Goal: Task Accomplishment & Management: Use online tool/utility

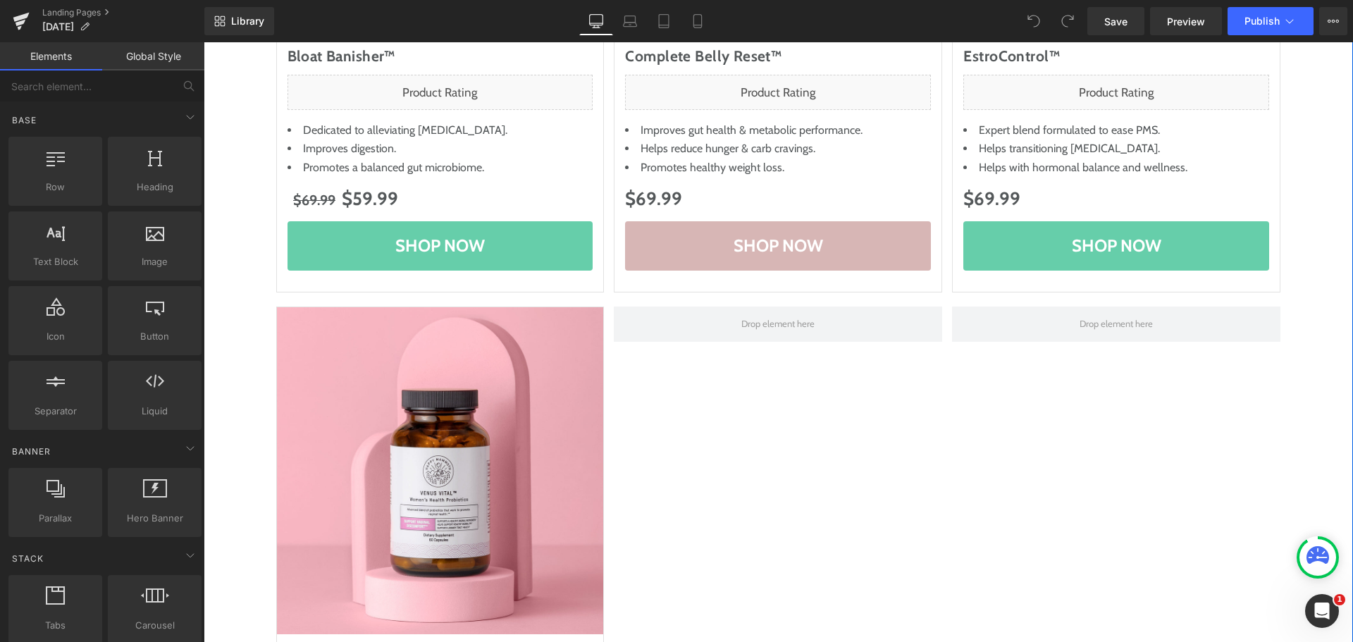
scroll to position [705, 0]
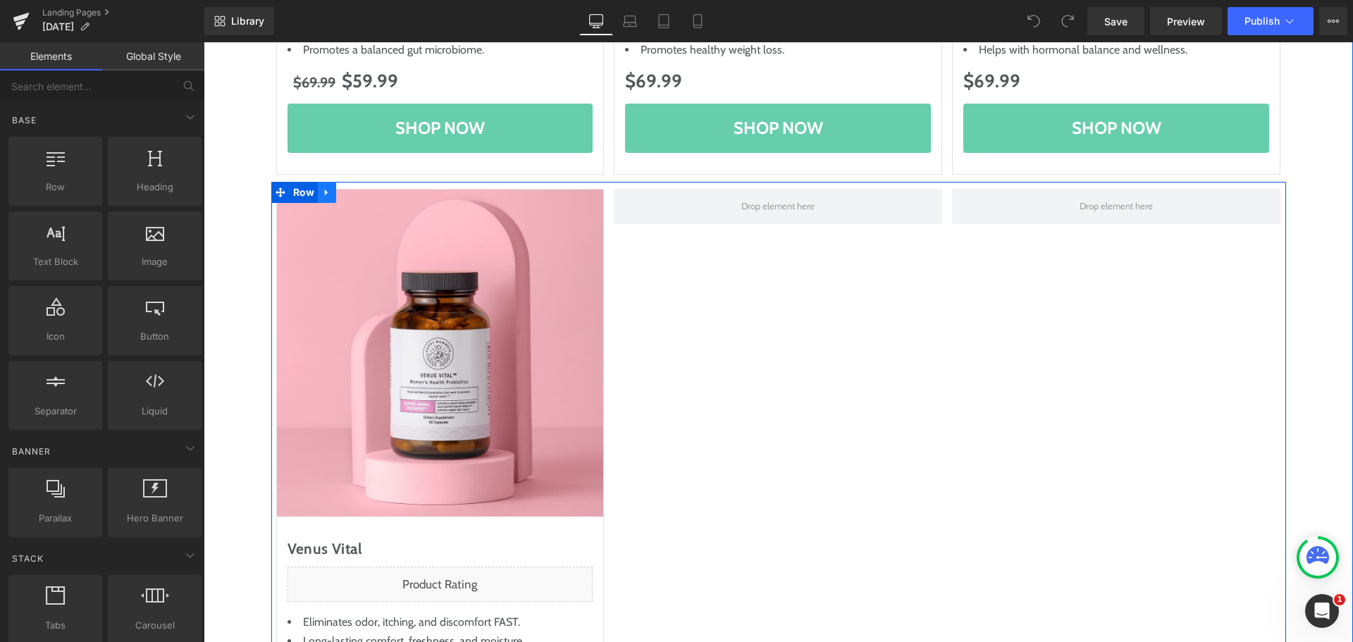
click at [329, 199] on link at bounding box center [327, 192] width 18 height 21
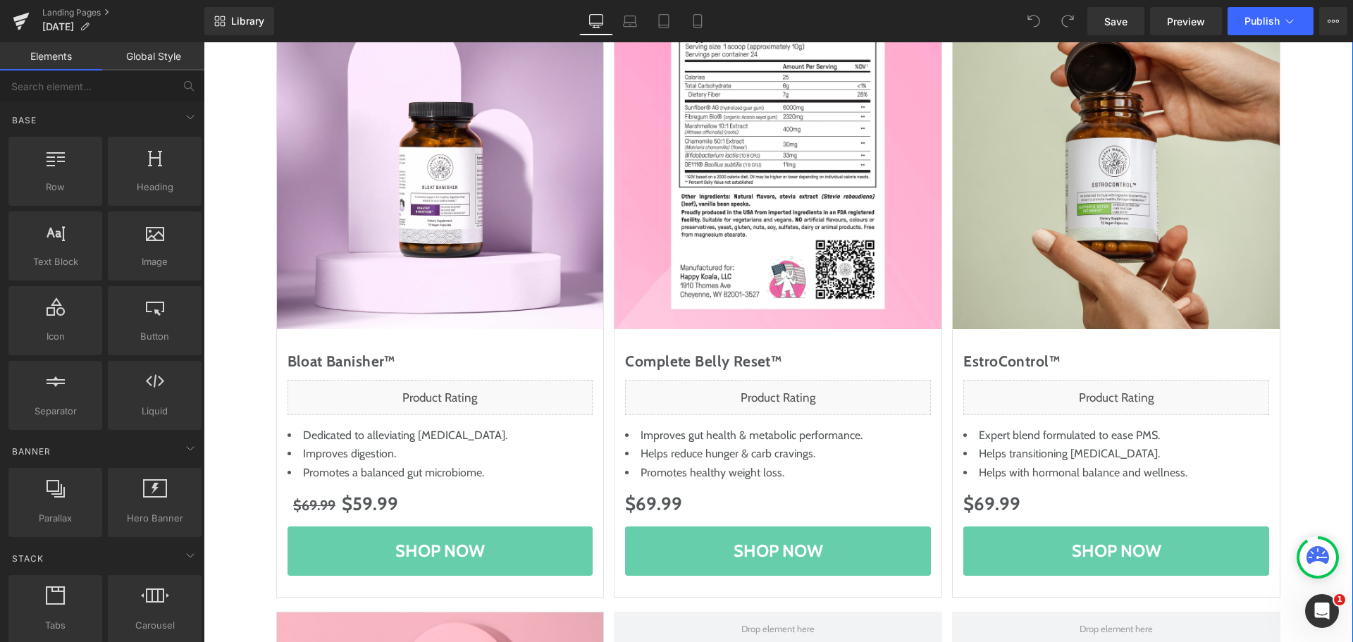
scroll to position [141, 0]
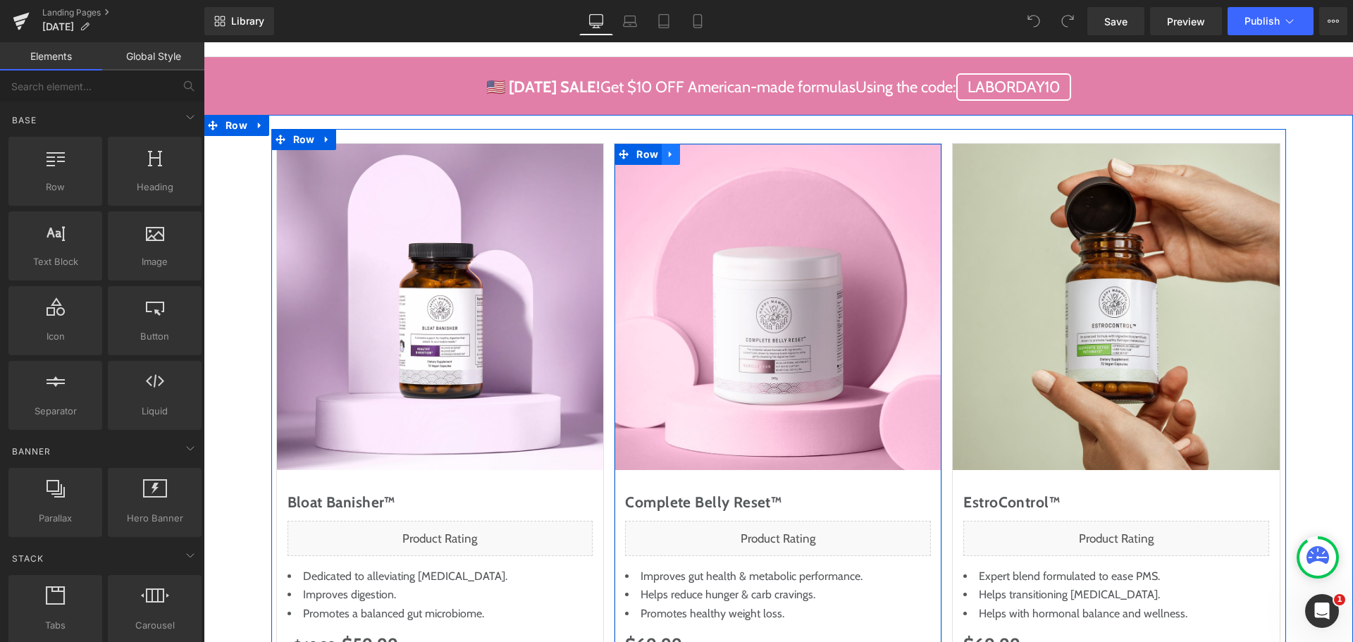
click at [667, 154] on icon at bounding box center [671, 154] width 10 height 11
click at [684, 156] on icon at bounding box center [689, 154] width 10 height 10
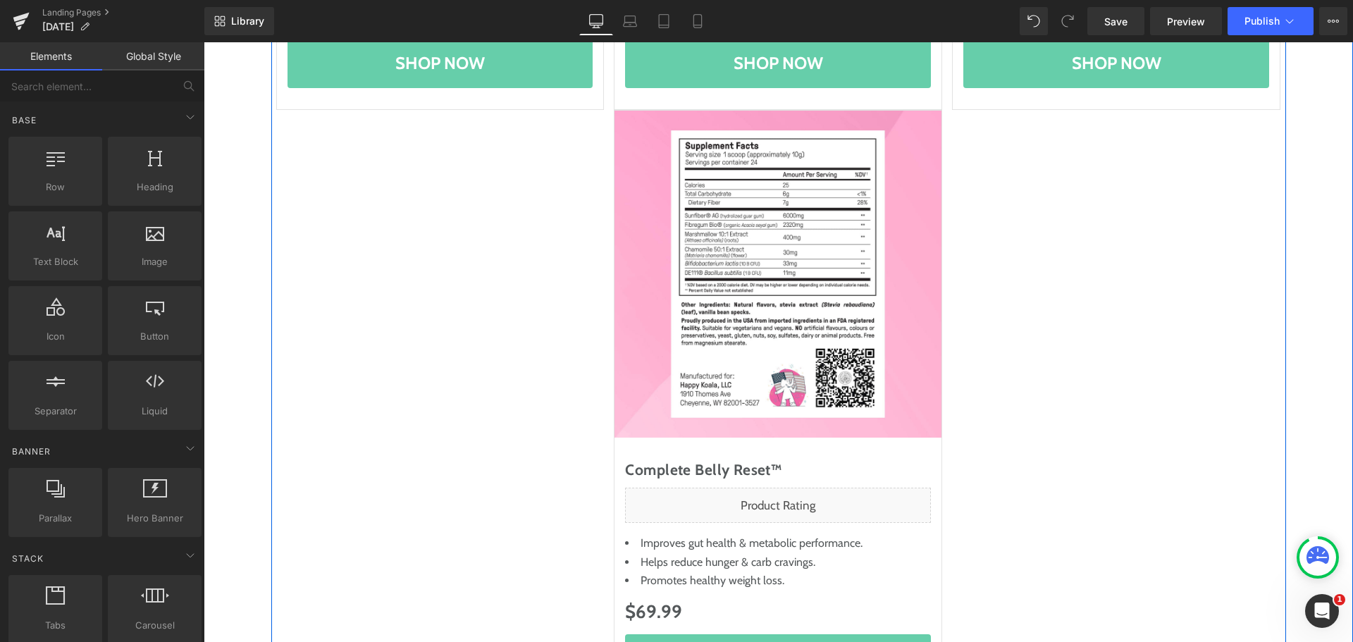
scroll to position [781, 0]
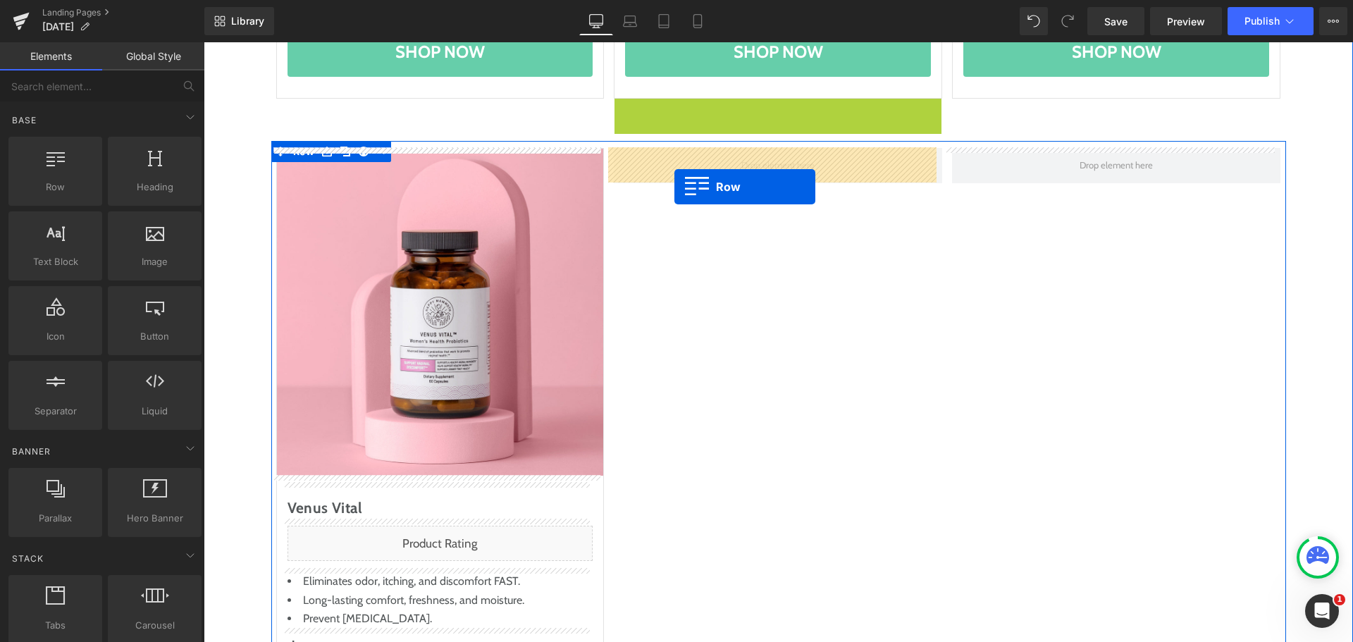
drag, startPoint x: 628, startPoint y: 109, endPoint x: 675, endPoint y: 187, distance: 91.0
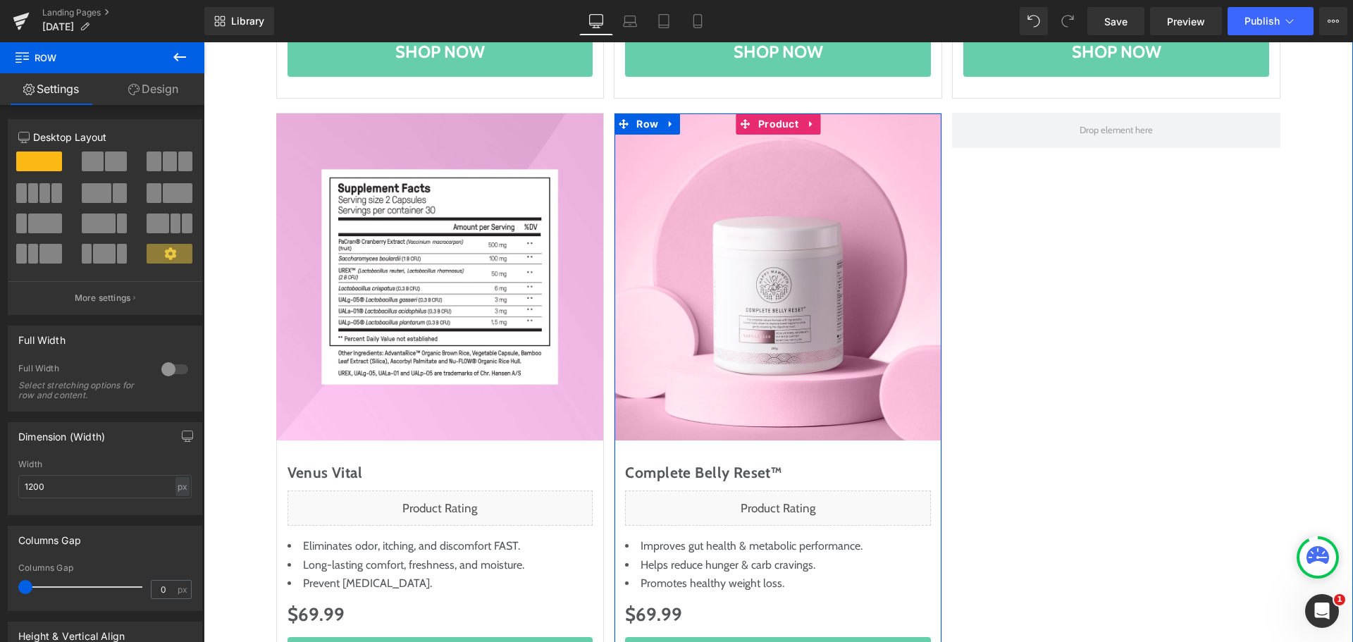
drag, startPoint x: 779, startPoint y: 126, endPoint x: 495, endPoint y: 175, distance: 288.2
click at [779, 126] on span "Product" at bounding box center [778, 123] width 47 height 21
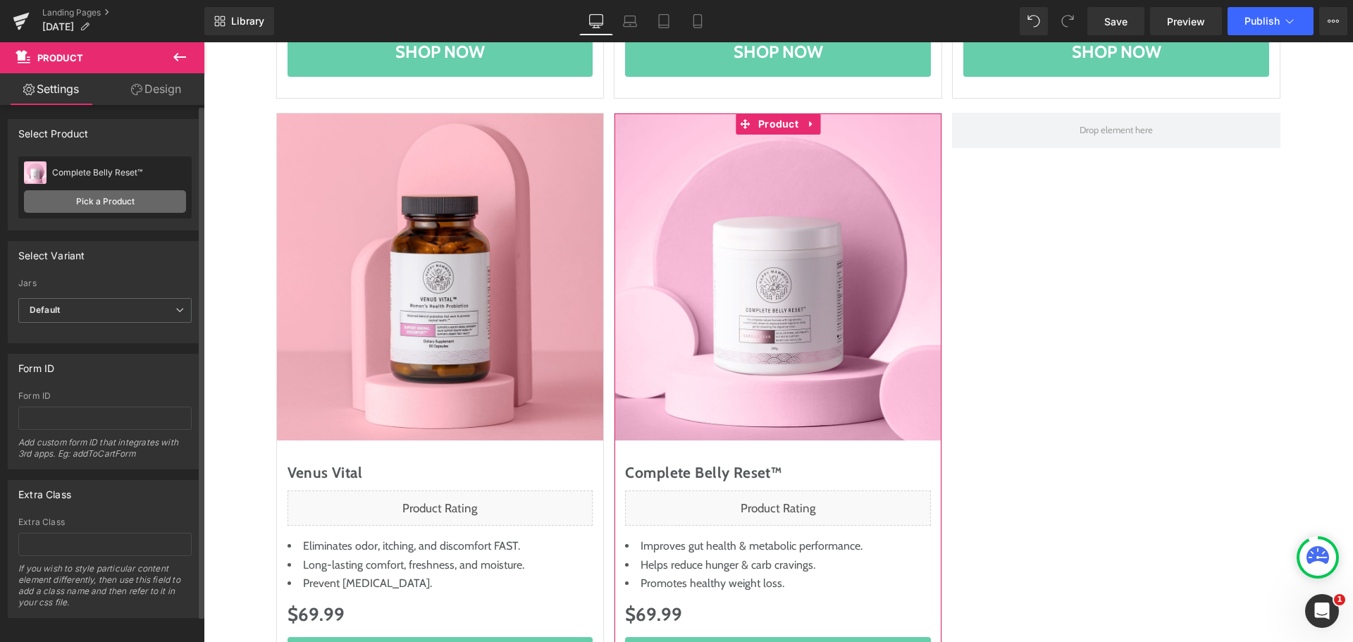
click at [127, 205] on link "Pick a Product" at bounding box center [105, 201] width 162 height 23
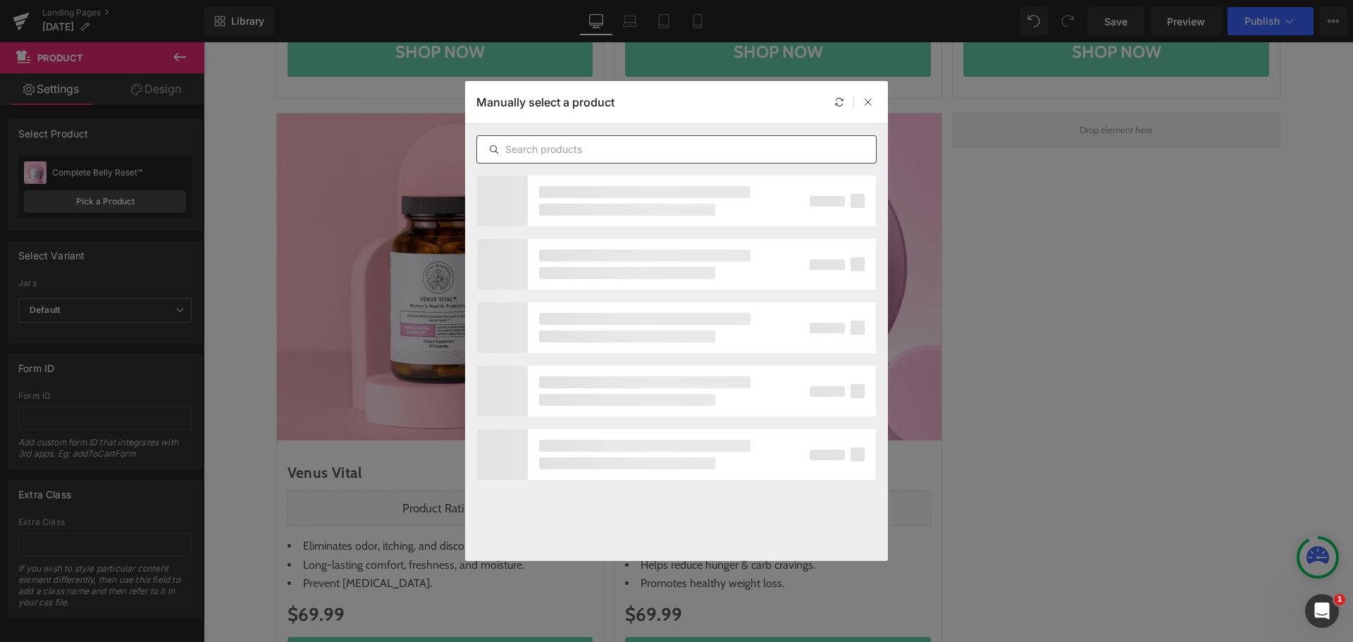
click at [577, 156] on input "text" at bounding box center [676, 149] width 399 height 17
paste input "NewSlim SuperGreens™"
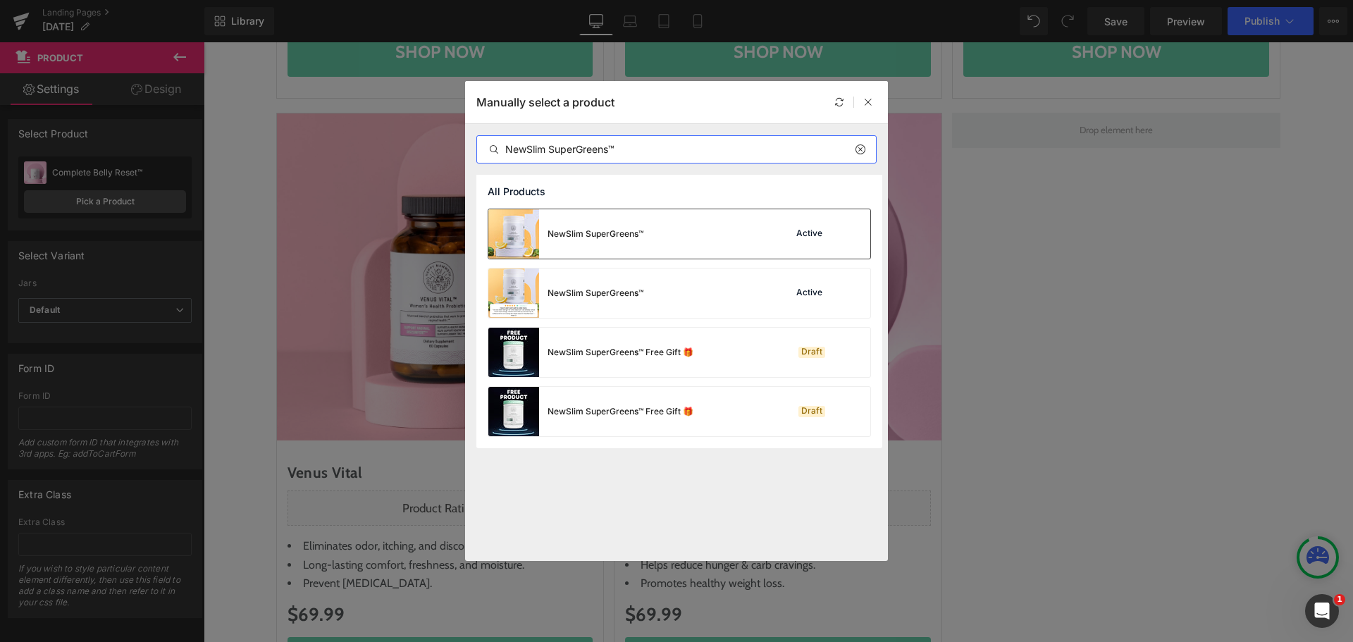
type input "NewSlim SuperGreens™"
click at [593, 228] on div "NewSlim SuperGreens™" at bounding box center [596, 234] width 96 height 13
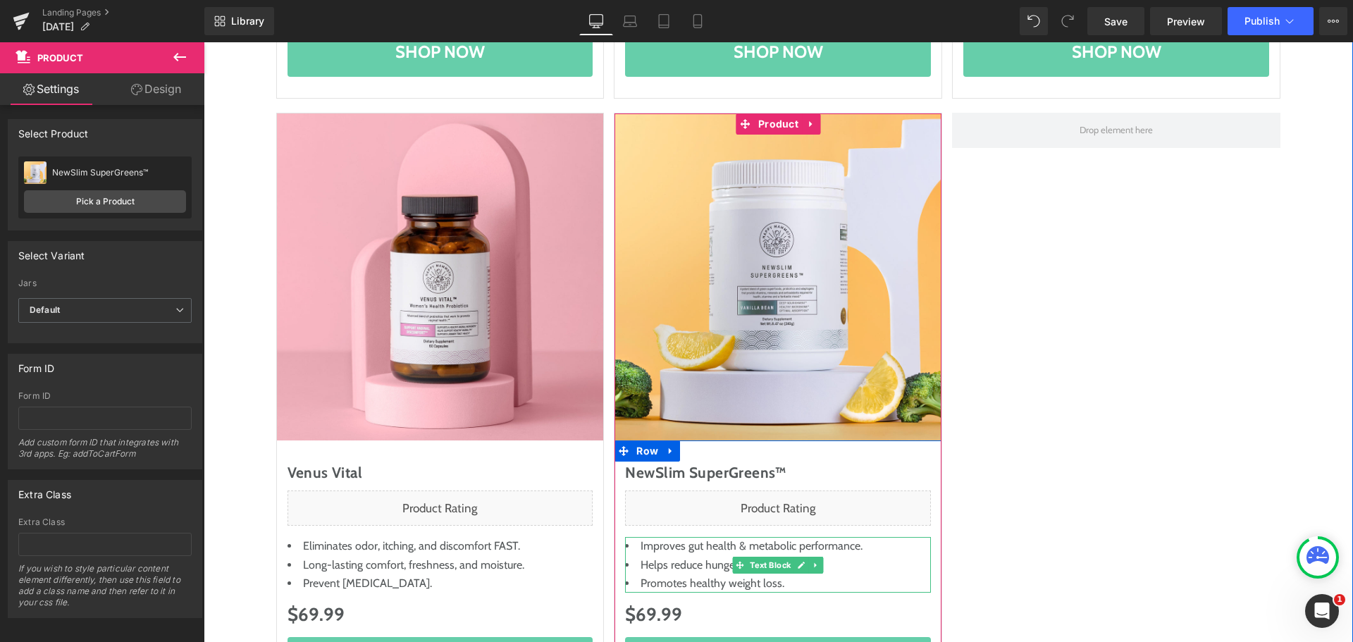
click at [691, 547] on span "Improves gut health & metabolic performance." at bounding box center [752, 545] width 222 height 13
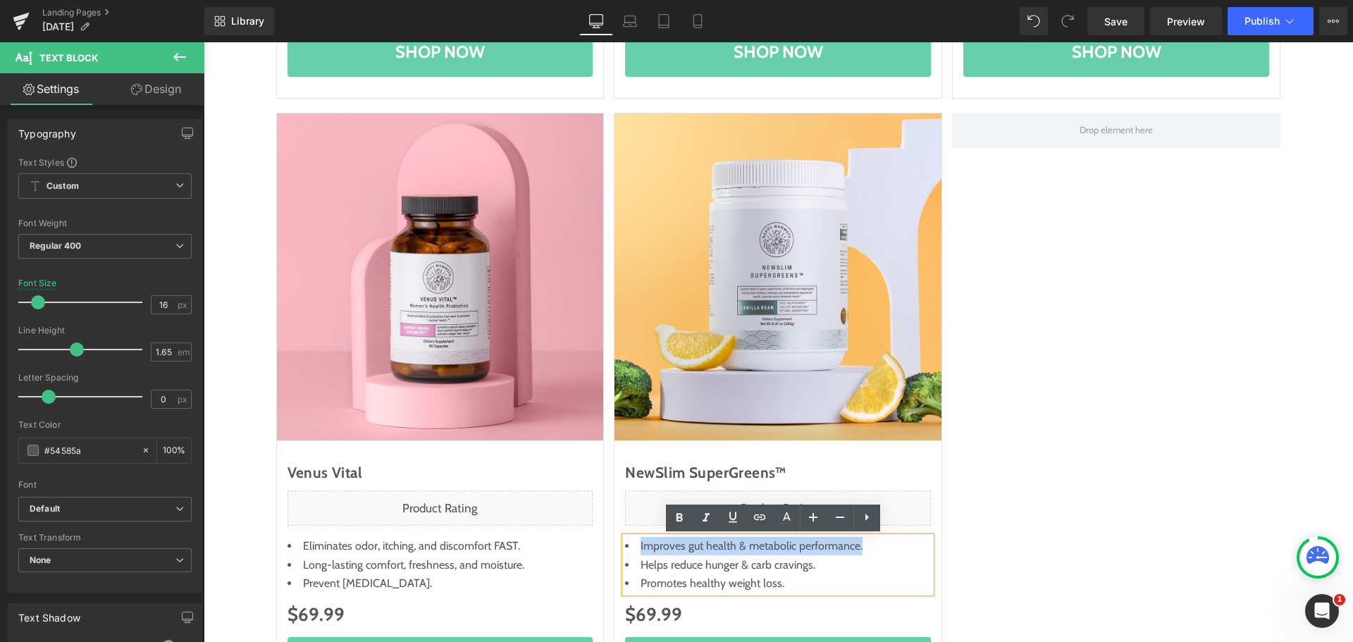
paste div
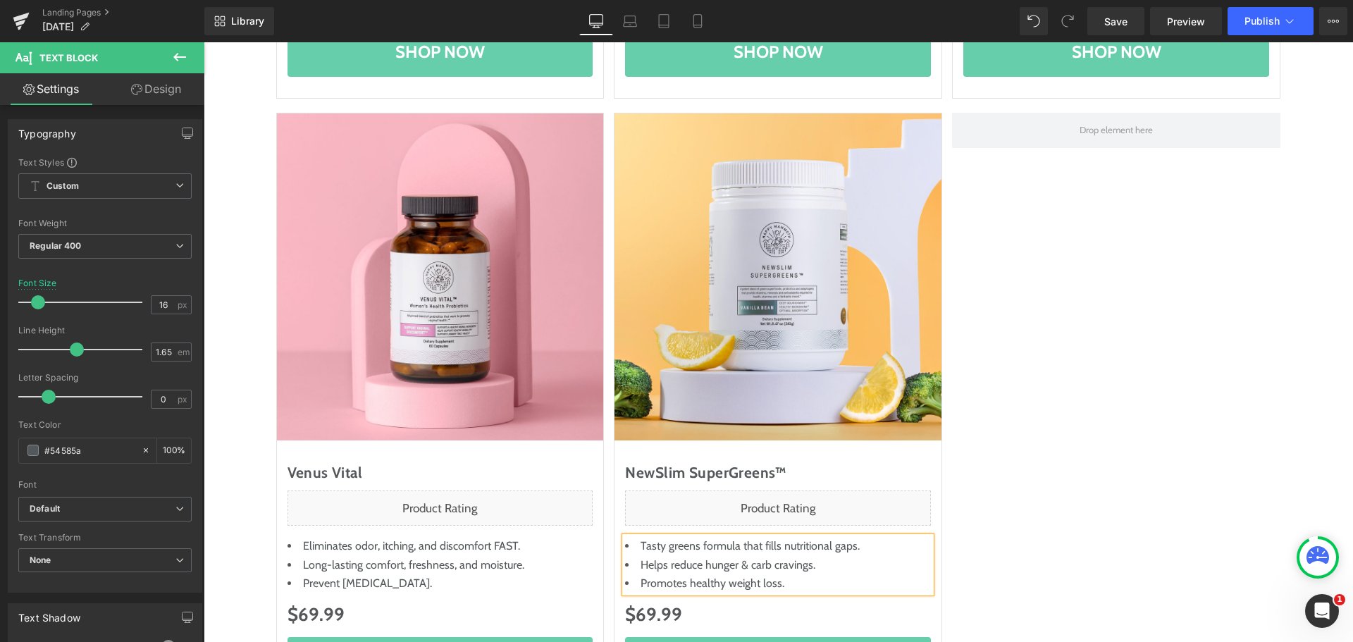
click at [679, 566] on span "Helps reduce hunger & carb cravings." at bounding box center [728, 564] width 175 height 13
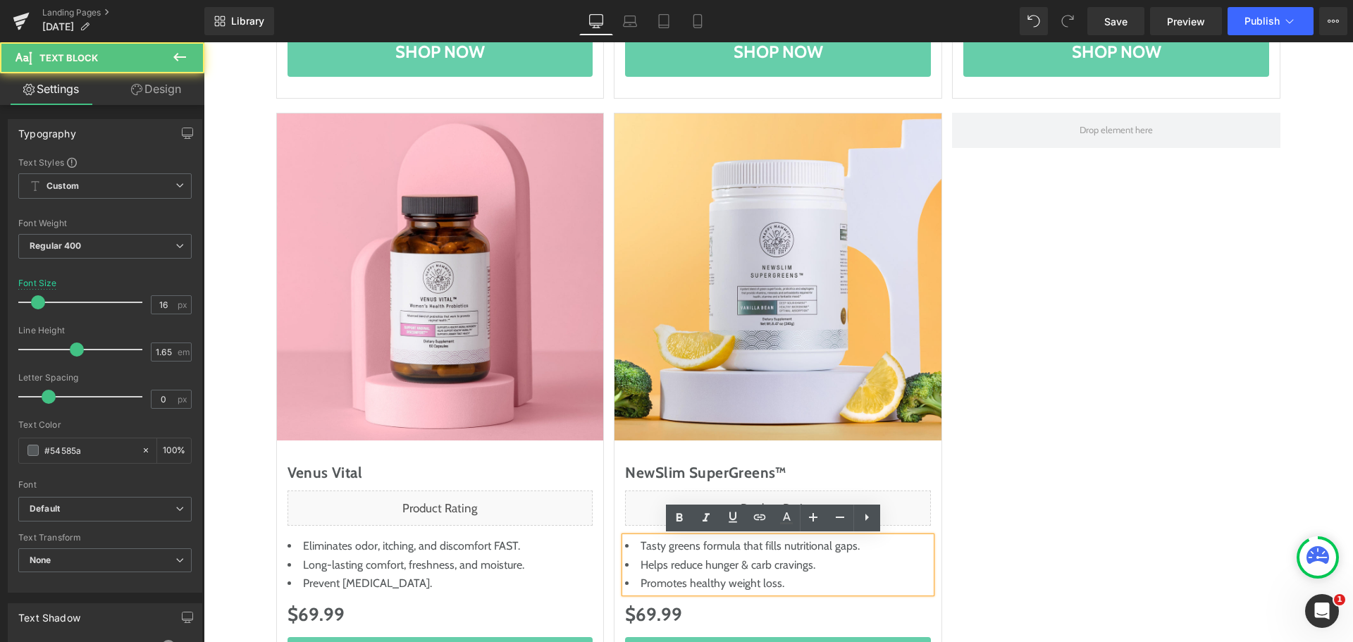
click at [679, 566] on span "Helps reduce hunger & carb cravings." at bounding box center [728, 564] width 175 height 13
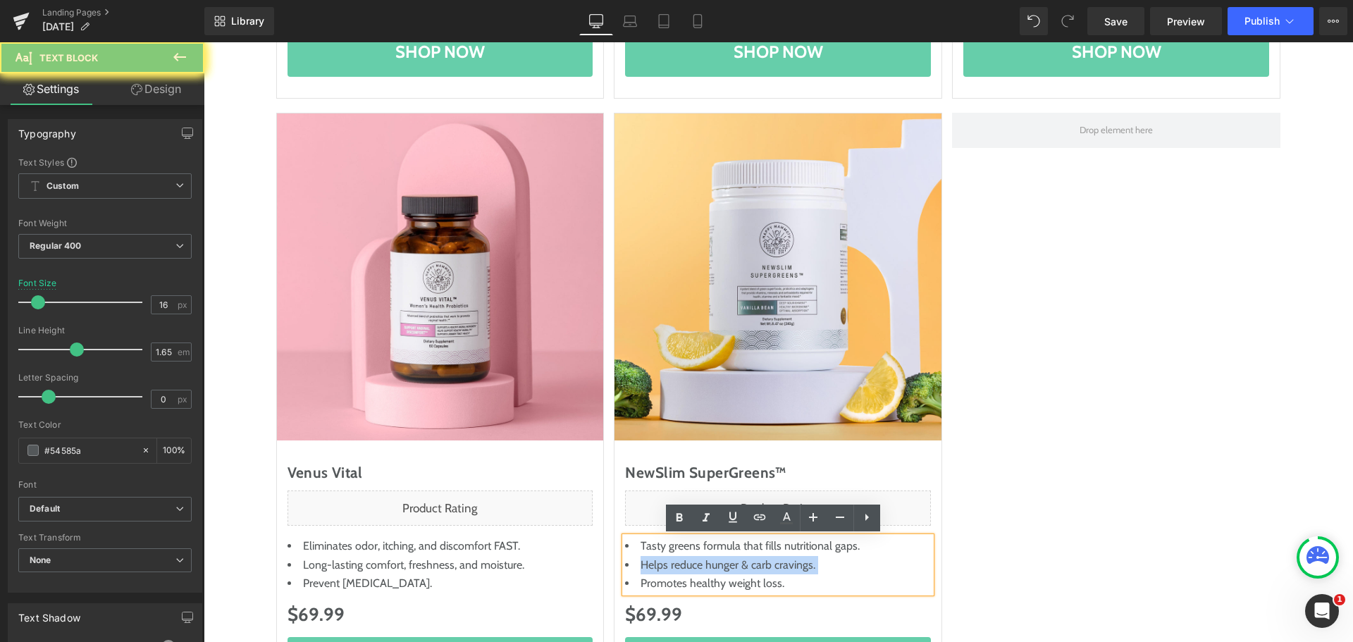
click at [679, 566] on span "Helps reduce hunger & carb cravings." at bounding box center [728, 564] width 175 height 13
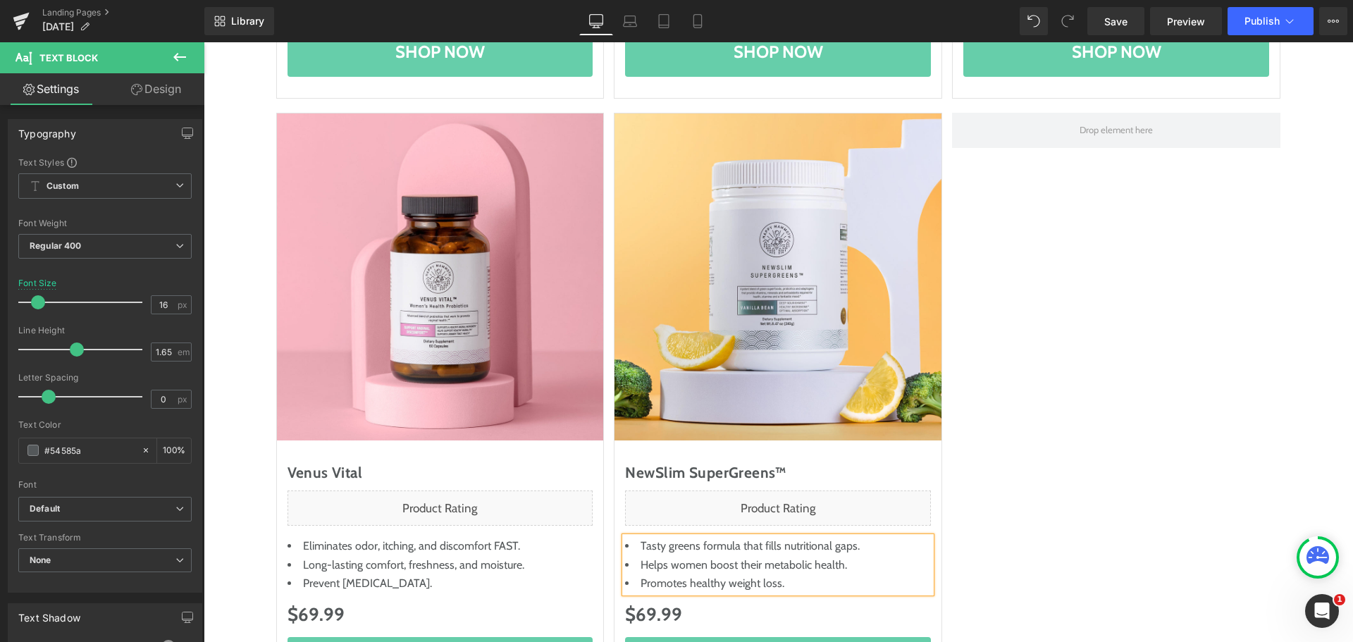
click at [736, 582] on span "Promotes healthy weight loss." at bounding box center [713, 583] width 144 height 13
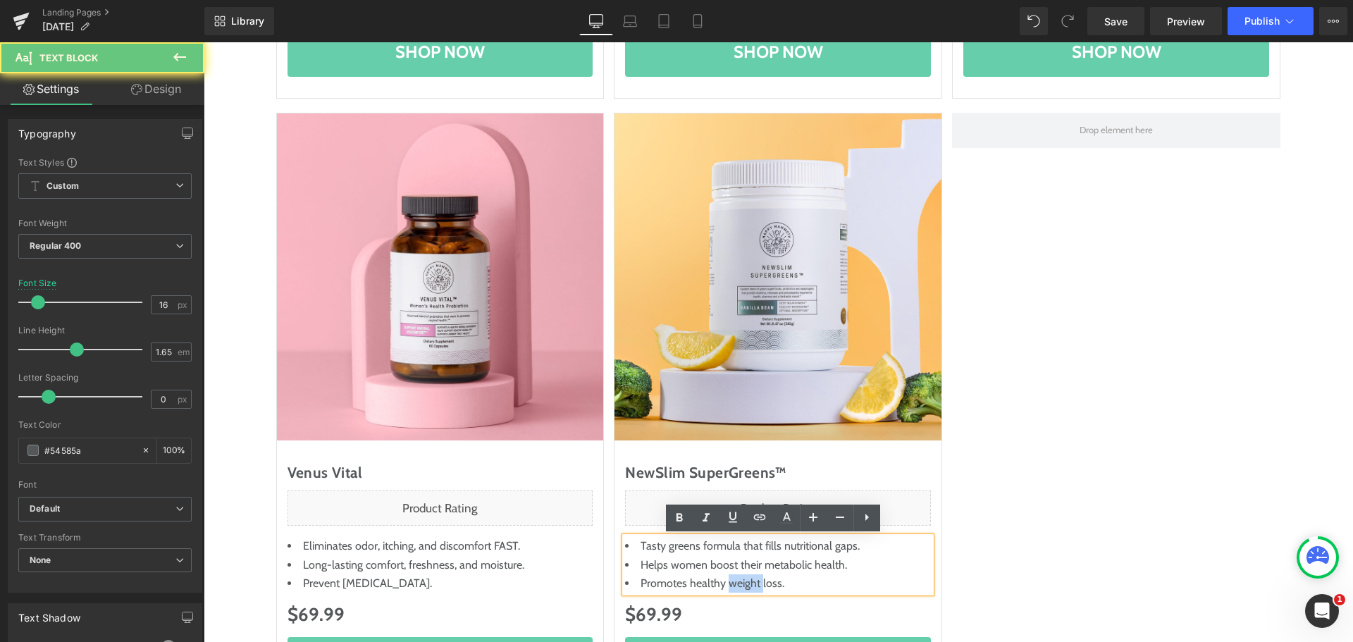
click at [736, 582] on span "Promotes healthy weight loss." at bounding box center [713, 583] width 144 height 13
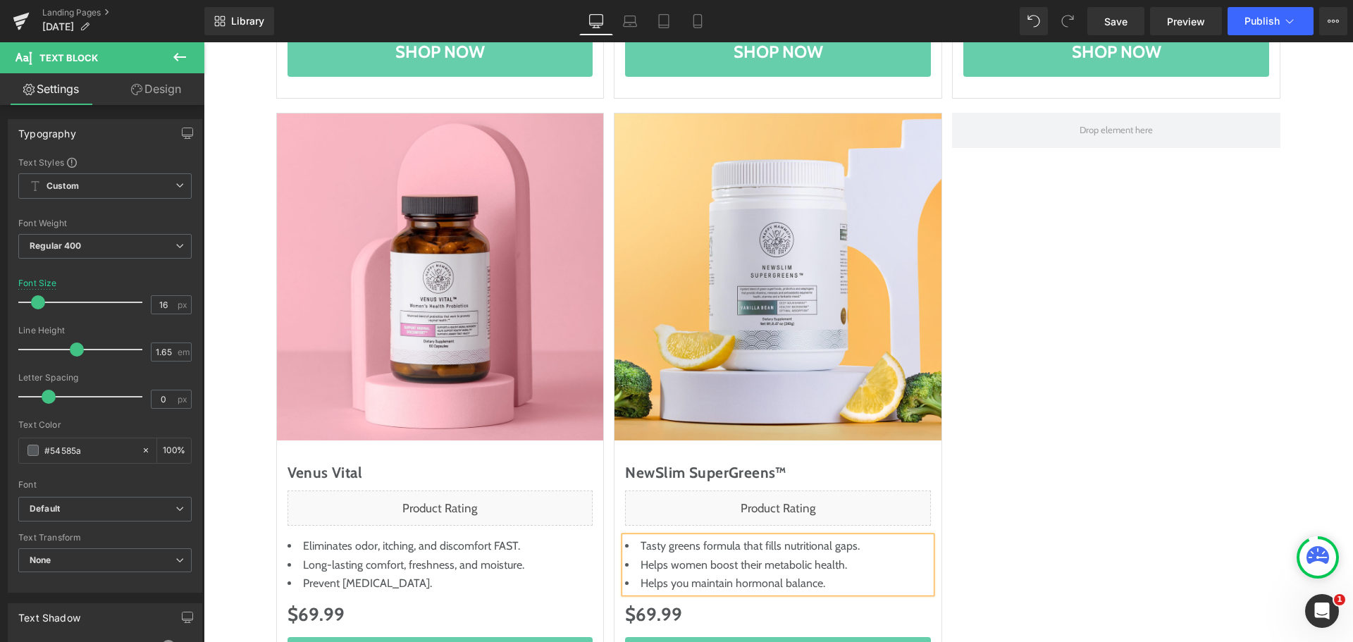
click at [1112, 529] on div "Sale Off (P) Image Venus Vital (P) Title Liquid Eliminates odor, itching, and d…" at bounding box center [778, 411] width 1015 height 610
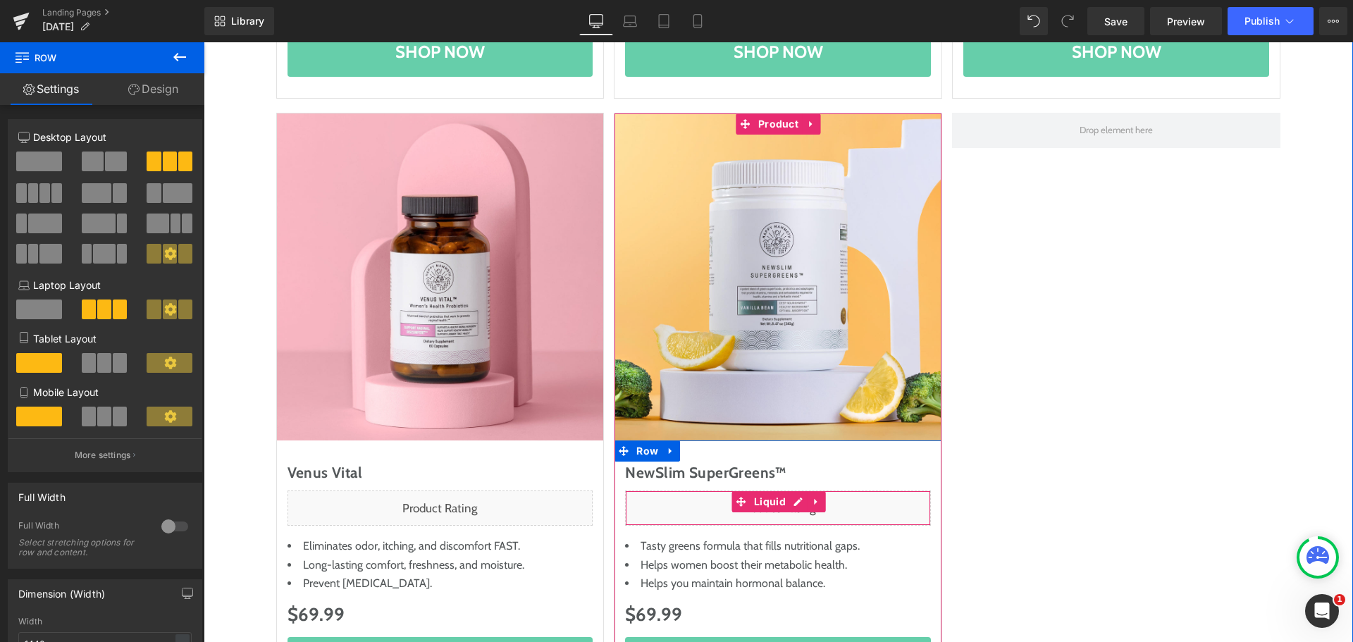
click at [796, 504] on div "Liquid" at bounding box center [778, 508] width 306 height 35
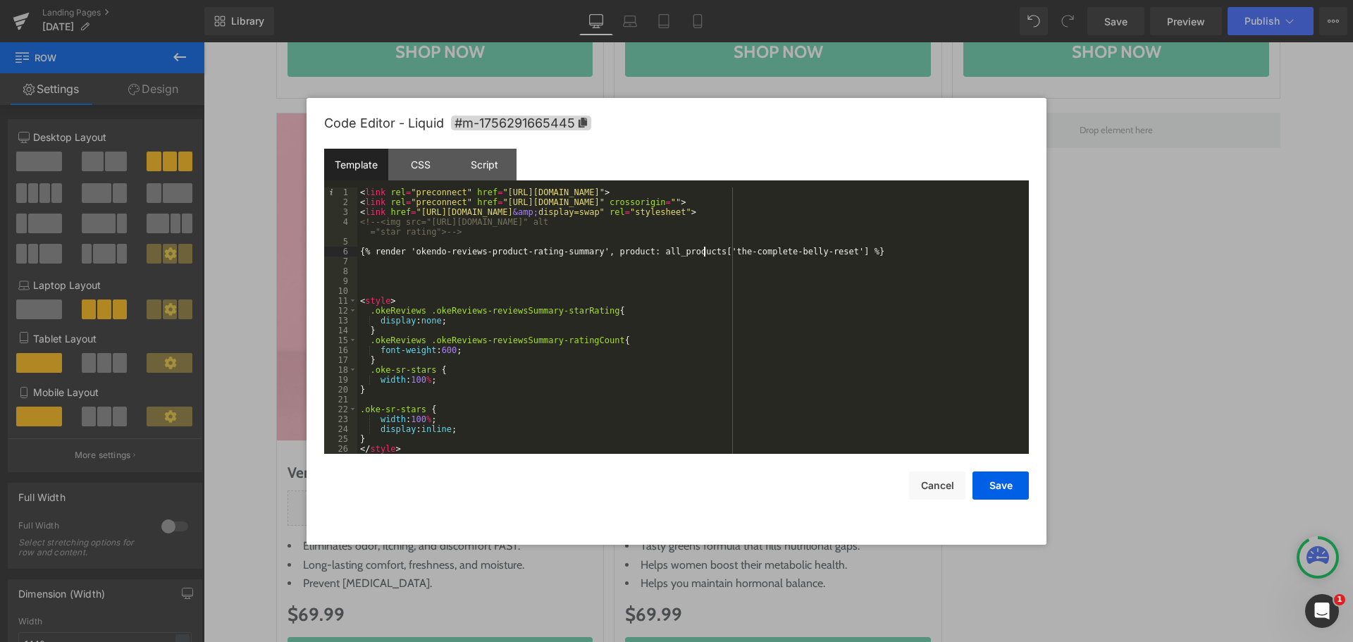
drag, startPoint x: 703, startPoint y: 251, endPoint x: 736, endPoint y: 249, distance: 32.5
click at [270, 90] on div "< link rel = "preconnect" href = "https://fonts.googleapis.com" > < link rel = …" at bounding box center [262, 81] width 15 height 17
click at [998, 482] on button "Save" at bounding box center [1001, 486] width 56 height 28
click at [793, 502] on div "Liquid" at bounding box center [778, 508] width 306 height 35
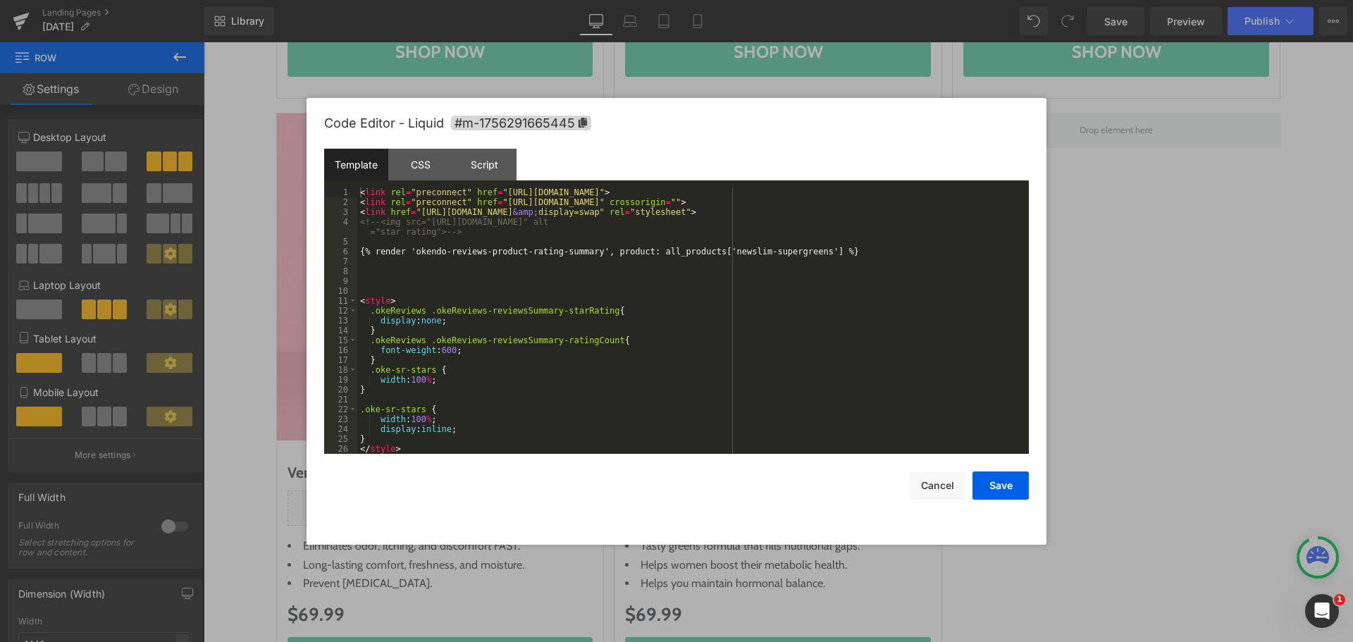
click at [783, 330] on div "< link rel = "preconnect" href = "https://fonts.googleapis.com" > < link rel = …" at bounding box center [693, 330] width 672 height 286
click at [706, 249] on div "< link rel = "preconnect" href = "https://fonts.googleapis.com" > < link rel = …" at bounding box center [693, 330] width 672 height 286
click at [791, 250] on div "< link rel = "preconnect" href = "https://fonts.googleapis.com" > < link rel = …" at bounding box center [693, 330] width 672 height 286
click at [844, 338] on div "< link rel = "preconnect" href = "https://fonts.googleapis.com" > < link rel = …" at bounding box center [693, 330] width 672 height 286
click at [994, 476] on button "Save" at bounding box center [1001, 486] width 56 height 28
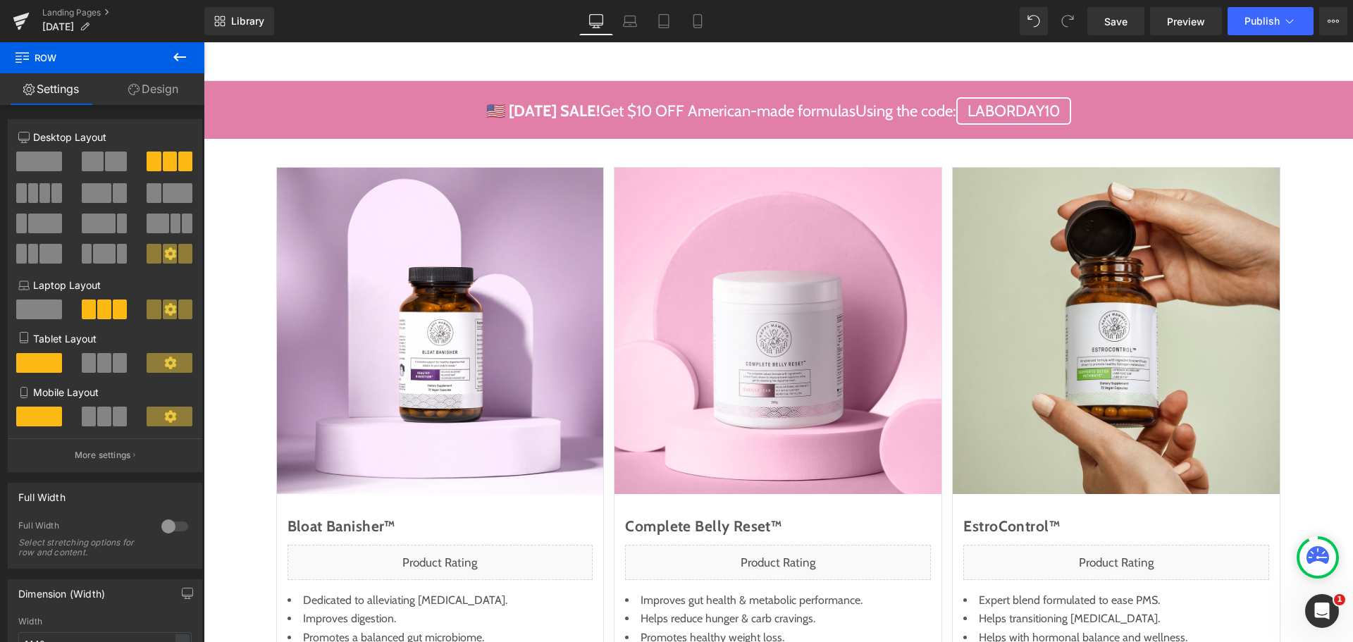
scroll to position [6, 0]
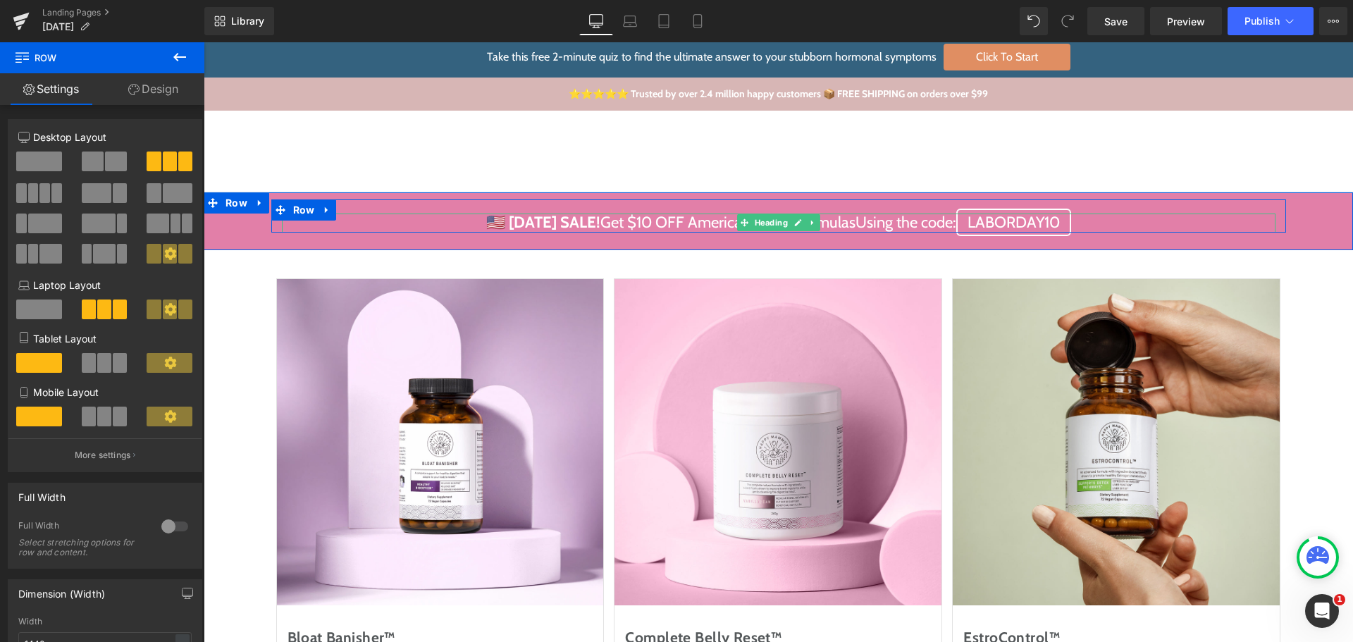
drag, startPoint x: 551, startPoint y: 223, endPoint x: 515, endPoint y: 226, distance: 36.1
click at [551, 223] on strong "🇺🇸 [DATE] SALE!" at bounding box center [543, 222] width 114 height 19
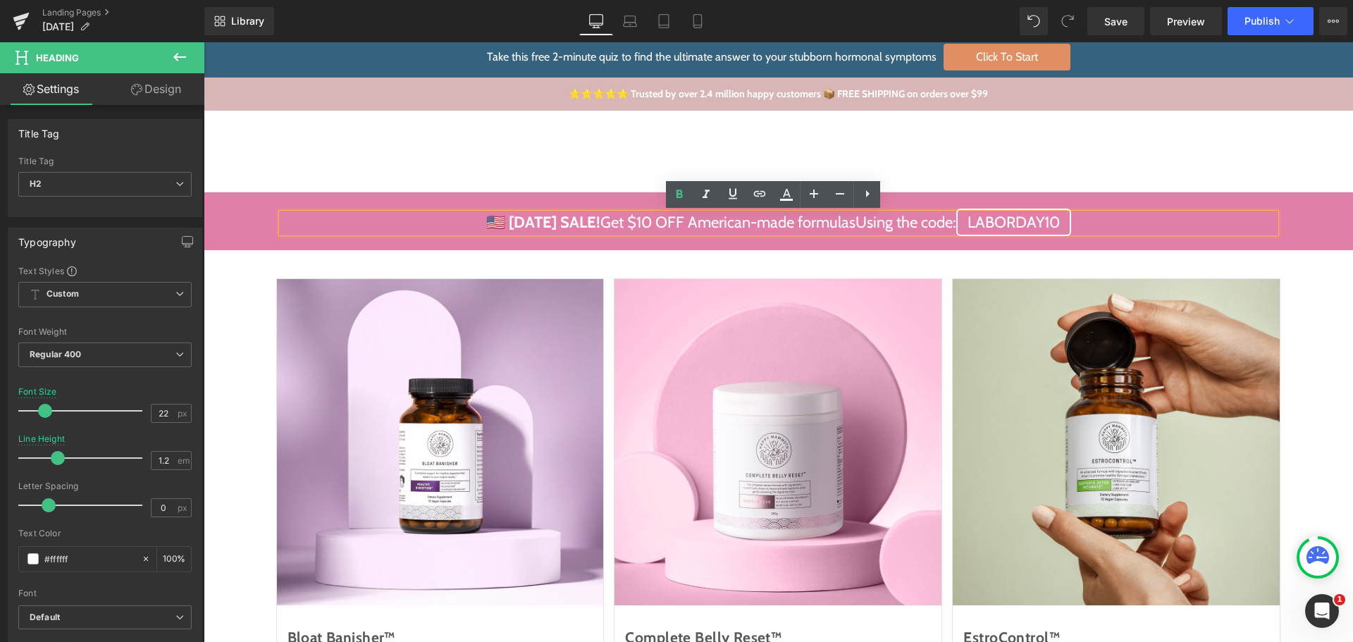
click at [487, 221] on strong "🇺🇸 [DATE] SALE!" at bounding box center [543, 222] width 114 height 19
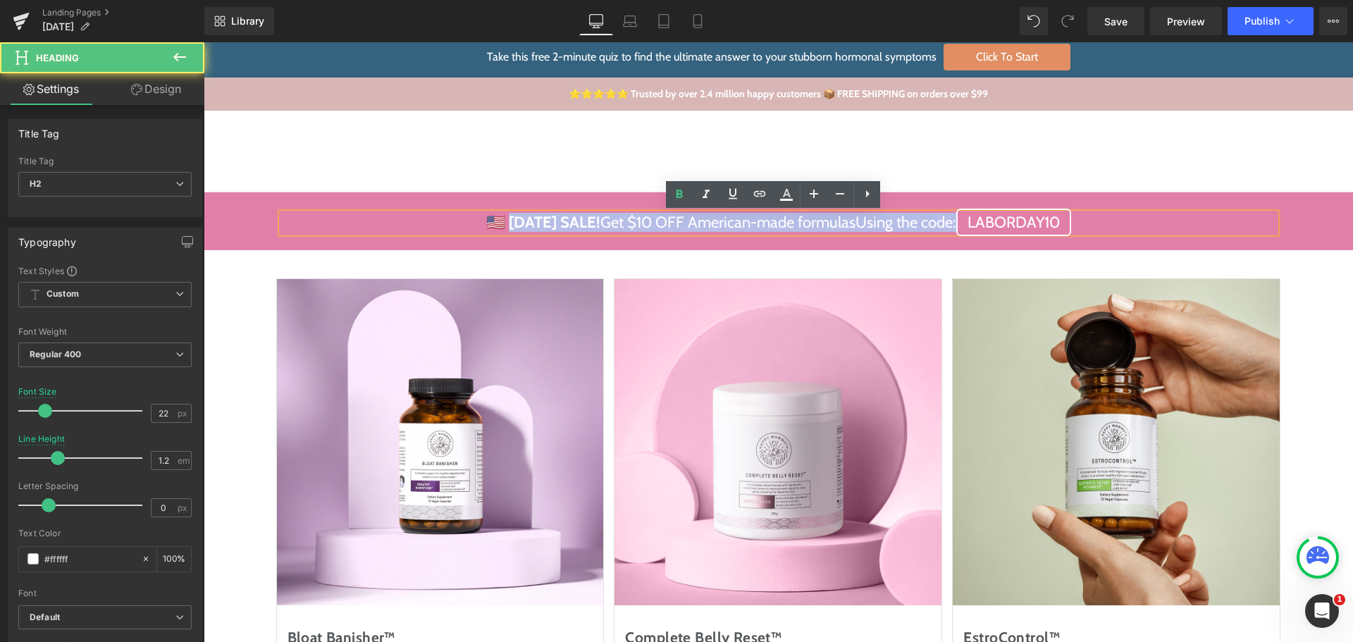
click at [960, 221] on span "Using the code: LABORDAY10" at bounding box center [964, 222] width 216 height 27
paste div
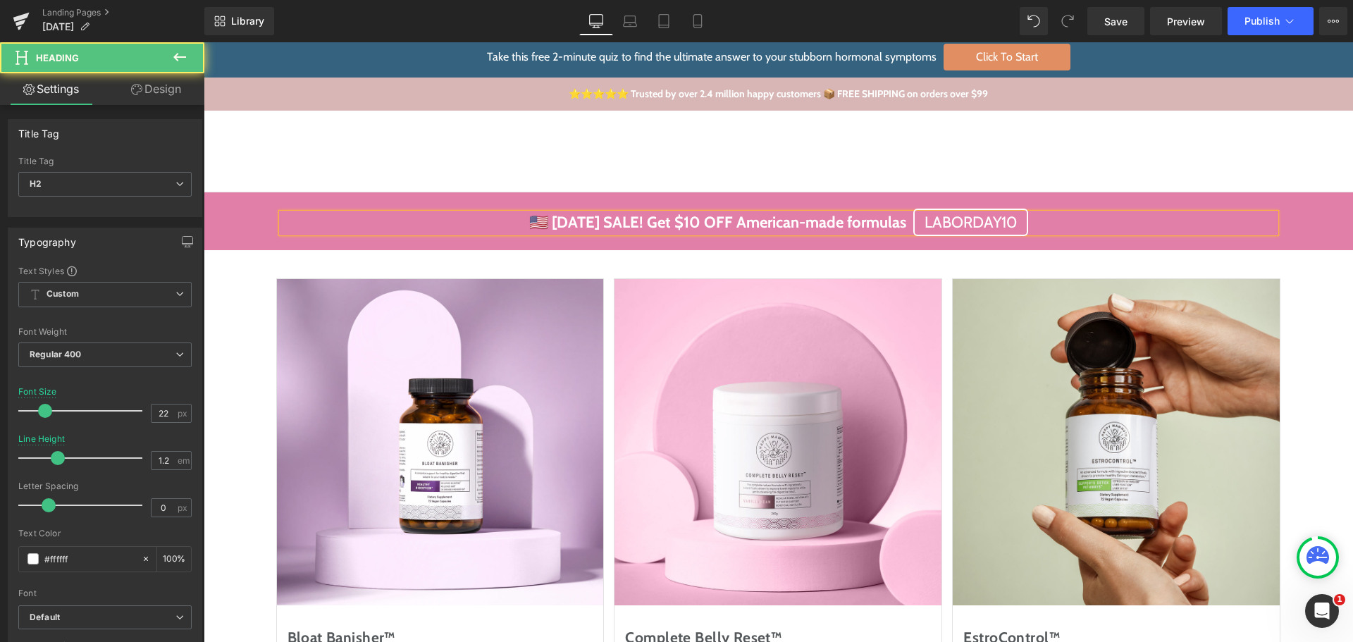
click at [736, 221] on strong "🇺🇸 Labor Day SALE! Get $10 OFF American-made formulas" at bounding box center [717, 222] width 377 height 19
click at [650, 221] on strong "🇺🇸 Labor Day SALE! Get $10 OFF American-made formulas" at bounding box center [717, 222] width 377 height 19
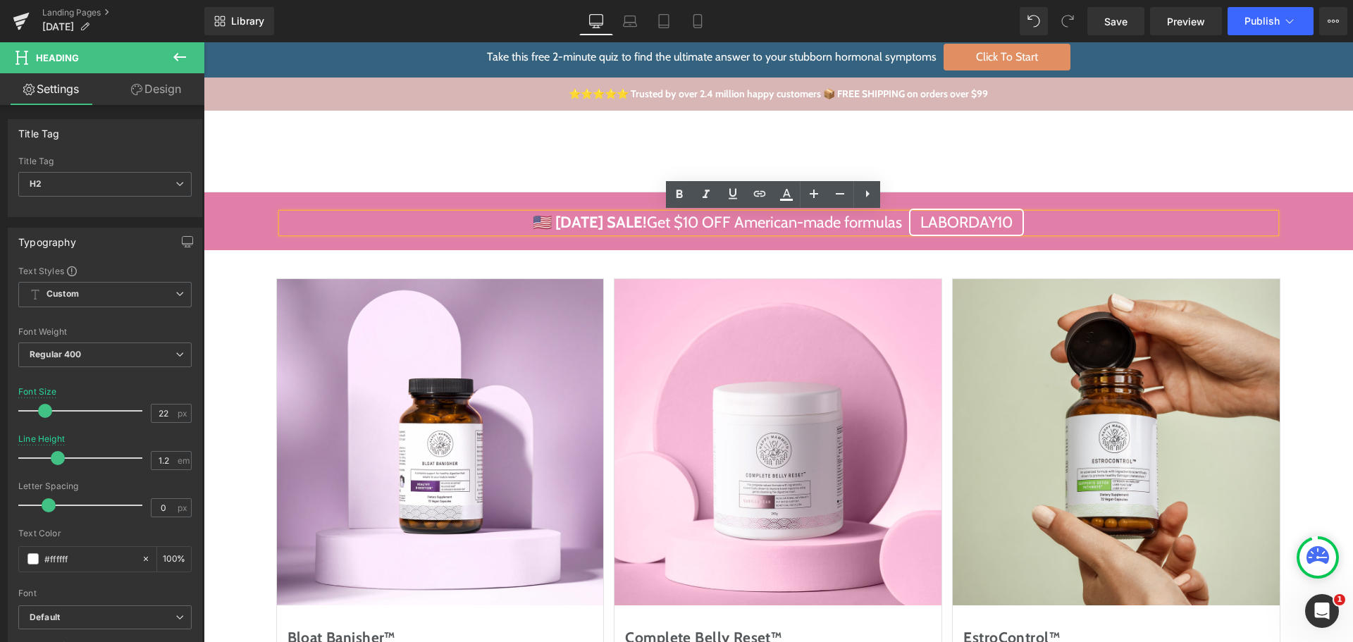
click at [946, 226] on span "LABORDAY10" at bounding box center [966, 222] width 115 height 27
click at [928, 220] on span "LABORDAY10" at bounding box center [966, 222] width 115 height 27
click at [1017, 221] on span "LABORDAY10" at bounding box center [966, 222] width 115 height 27
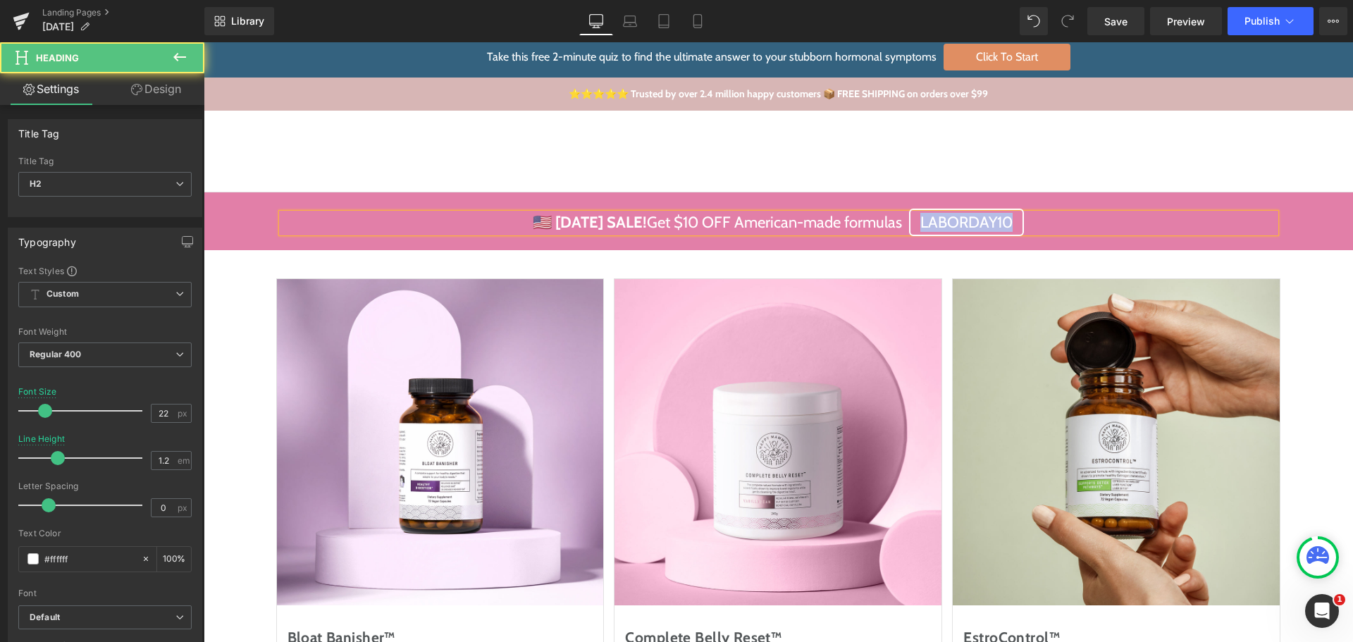
click at [930, 224] on span "LABORDAY10" at bounding box center [966, 222] width 115 height 27
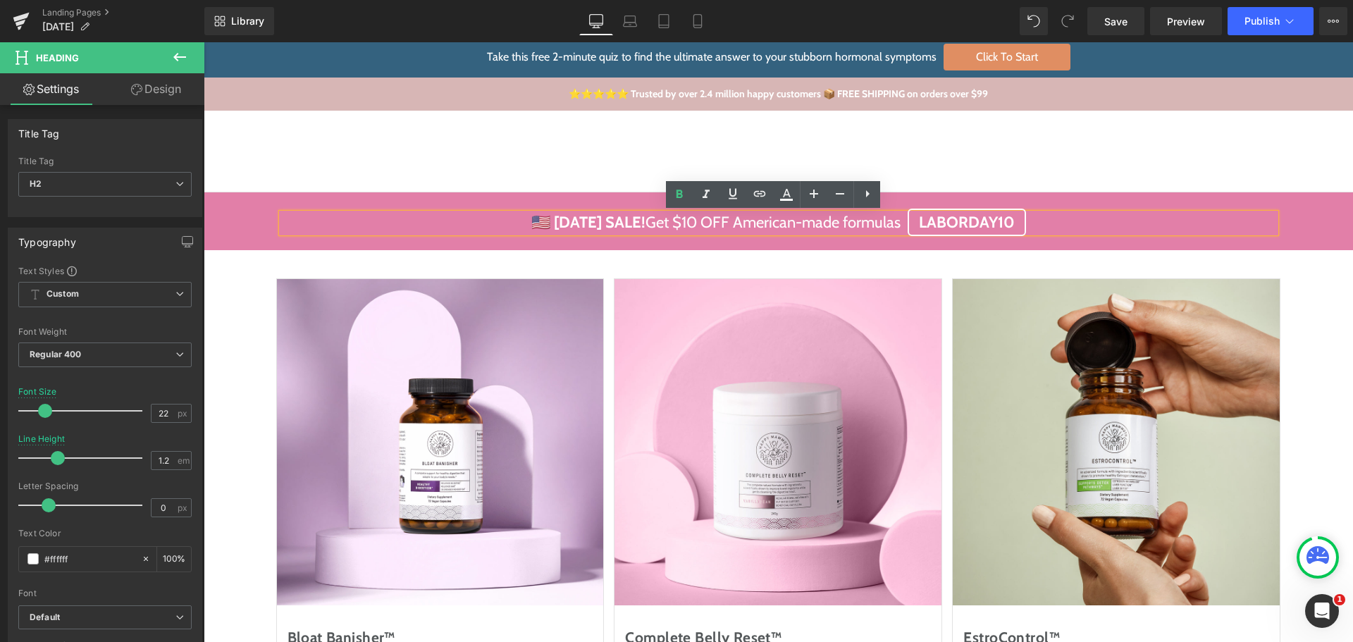
click at [1104, 161] on link "Take the Quiz" at bounding box center [1140, 152] width 72 height 20
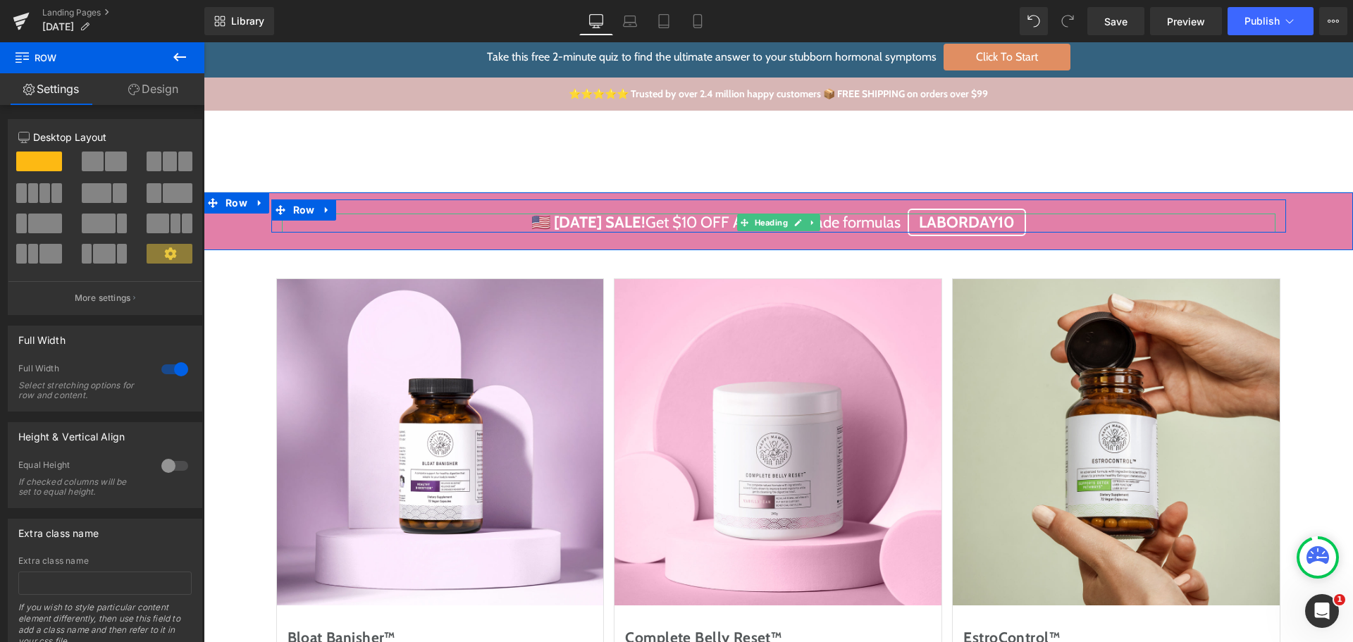
click at [944, 225] on strong "LABORDAY10" at bounding box center [967, 222] width 96 height 19
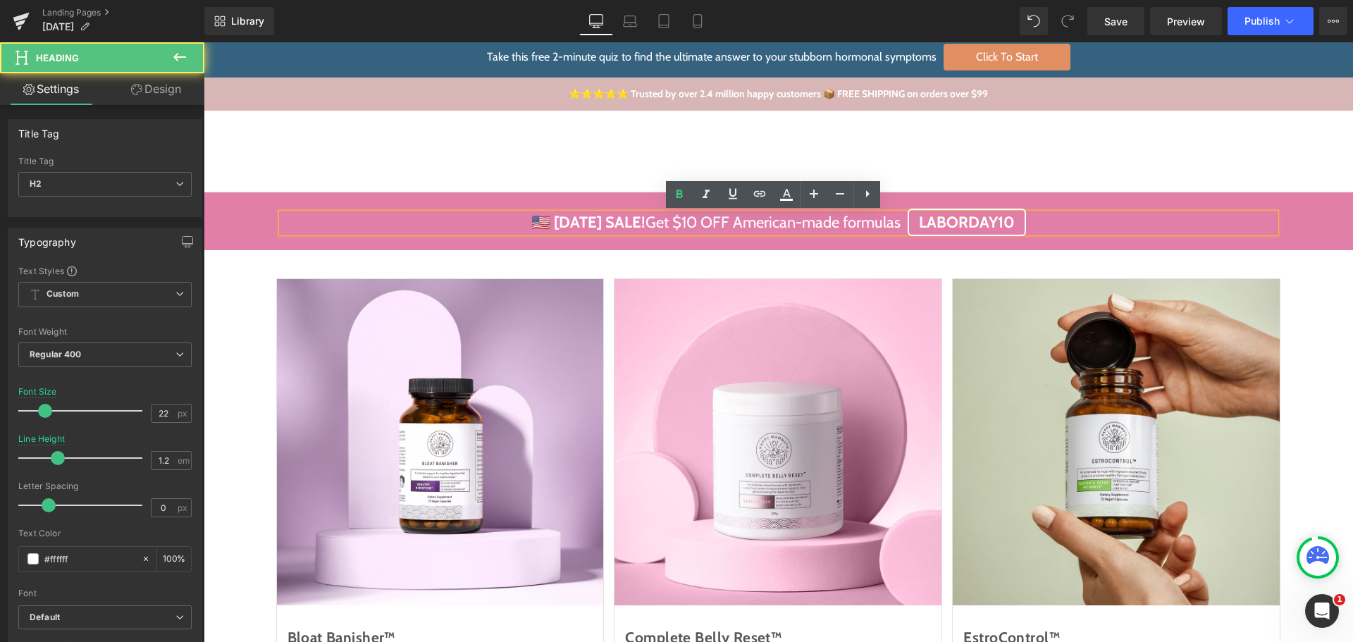
click at [924, 222] on span "LABORDAY10" at bounding box center [967, 222] width 118 height 27
click at [1023, 219] on span "LABORDAY10" at bounding box center [967, 222] width 118 height 27
click at [0, 0] on icon at bounding box center [0, 0] width 0 height 0
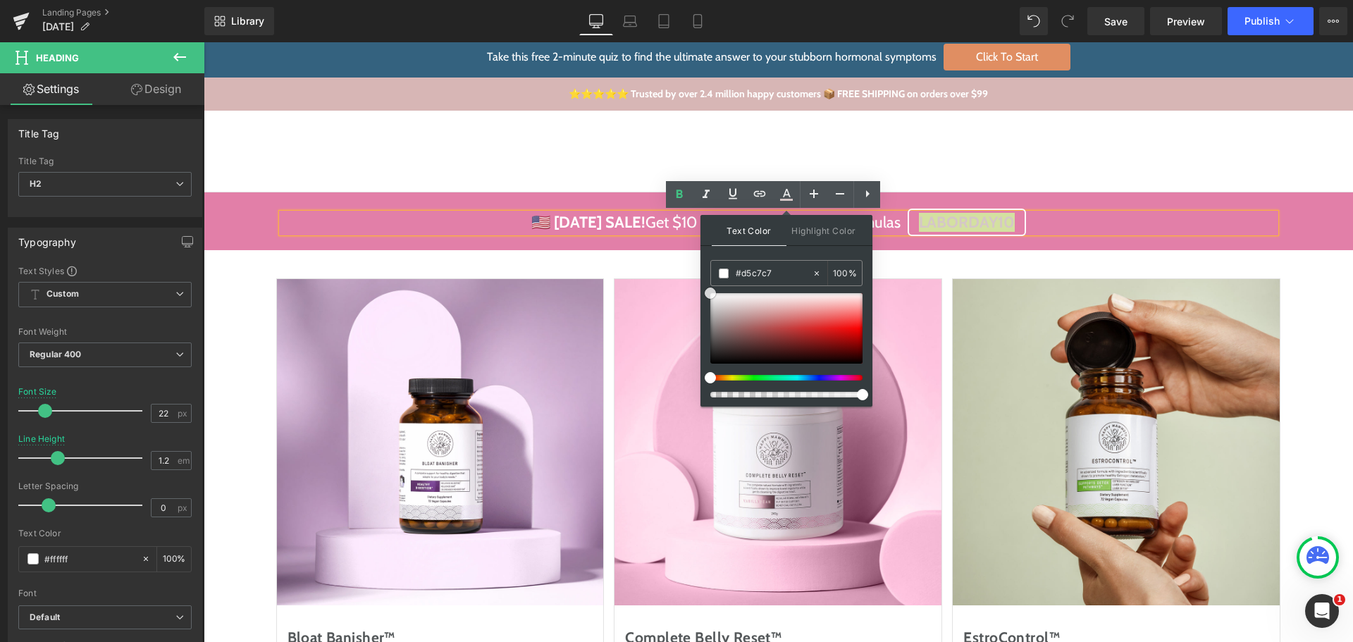
drag, startPoint x: 906, startPoint y: 324, endPoint x: 646, endPoint y: 228, distance: 276.9
type input "#ffffff"
drag, startPoint x: 971, startPoint y: 359, endPoint x: 668, endPoint y: 220, distance: 332.7
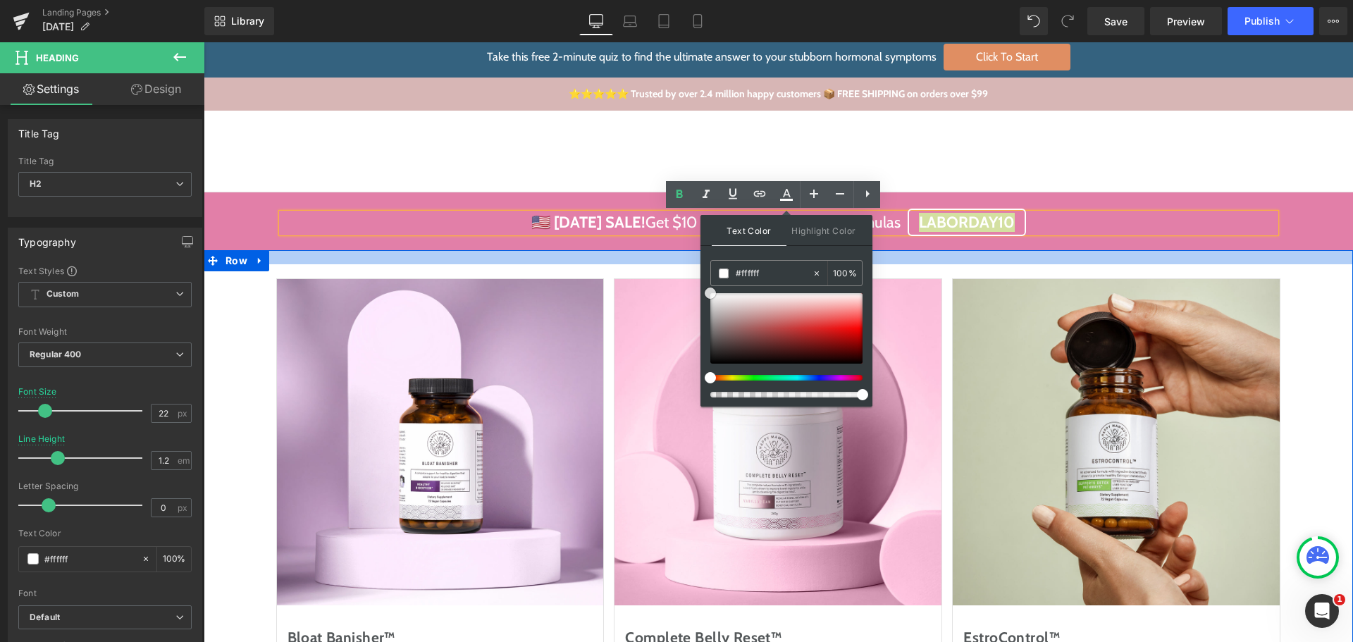
click at [507, 255] on div at bounding box center [779, 257] width 1150 height 14
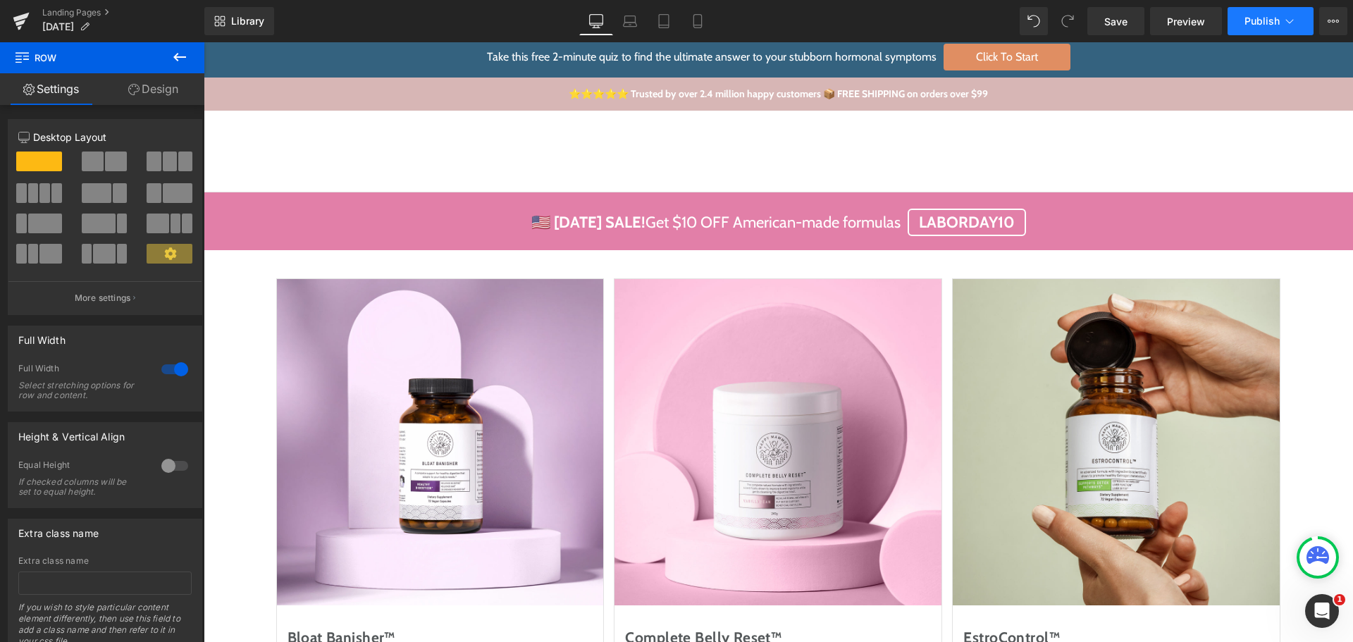
click at [1255, 23] on span "Publish" at bounding box center [1262, 21] width 35 height 11
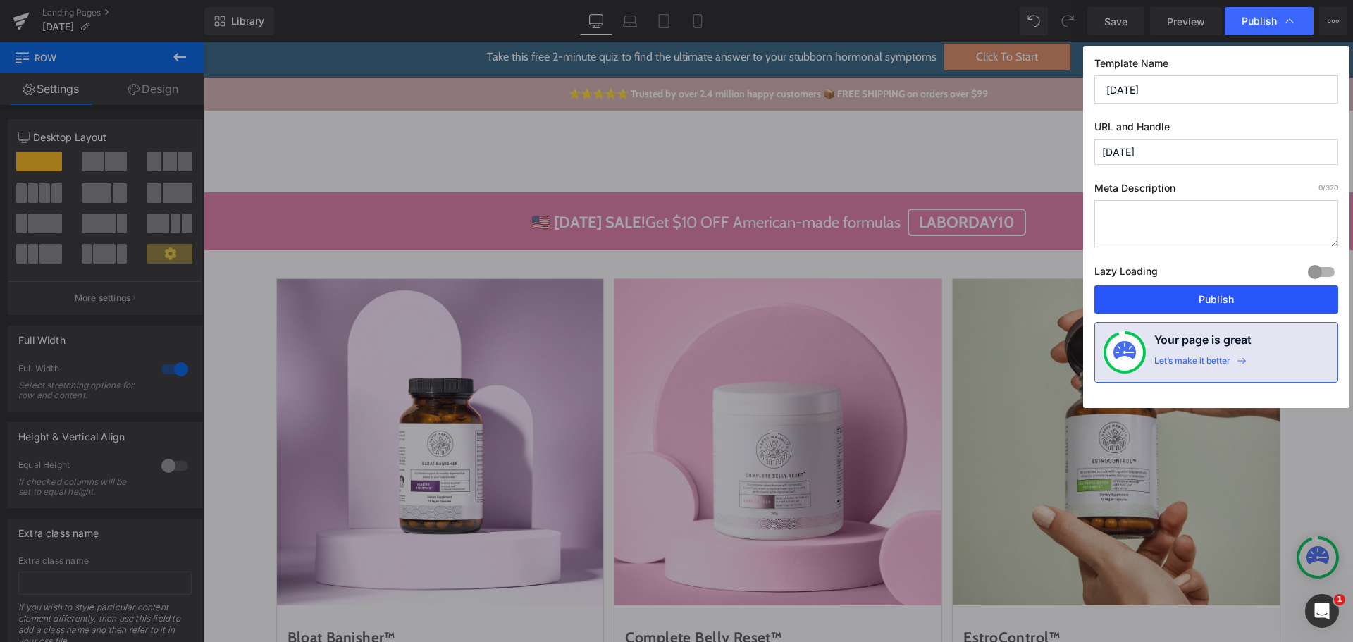
click at [1215, 298] on button "Publish" at bounding box center [1217, 299] width 244 height 28
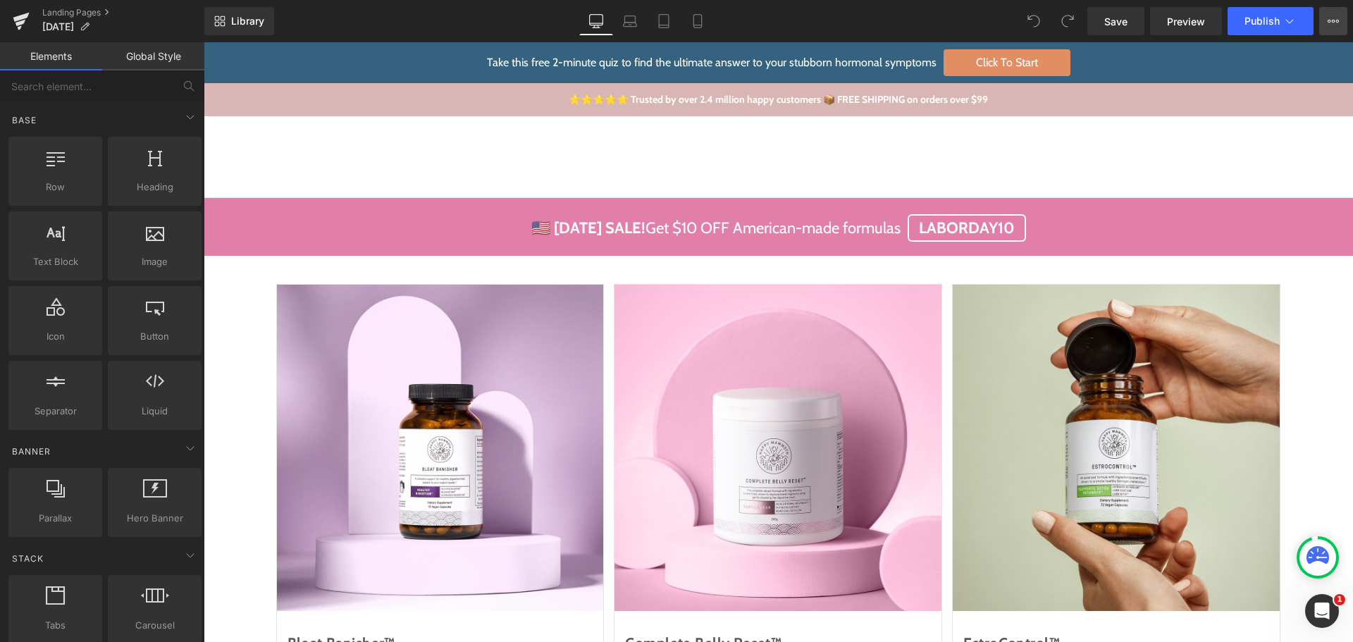
drag, startPoint x: 1328, startPoint y: 22, endPoint x: 1324, endPoint y: 32, distance: 11.1
click at [1328, 22] on icon at bounding box center [1333, 21] width 11 height 11
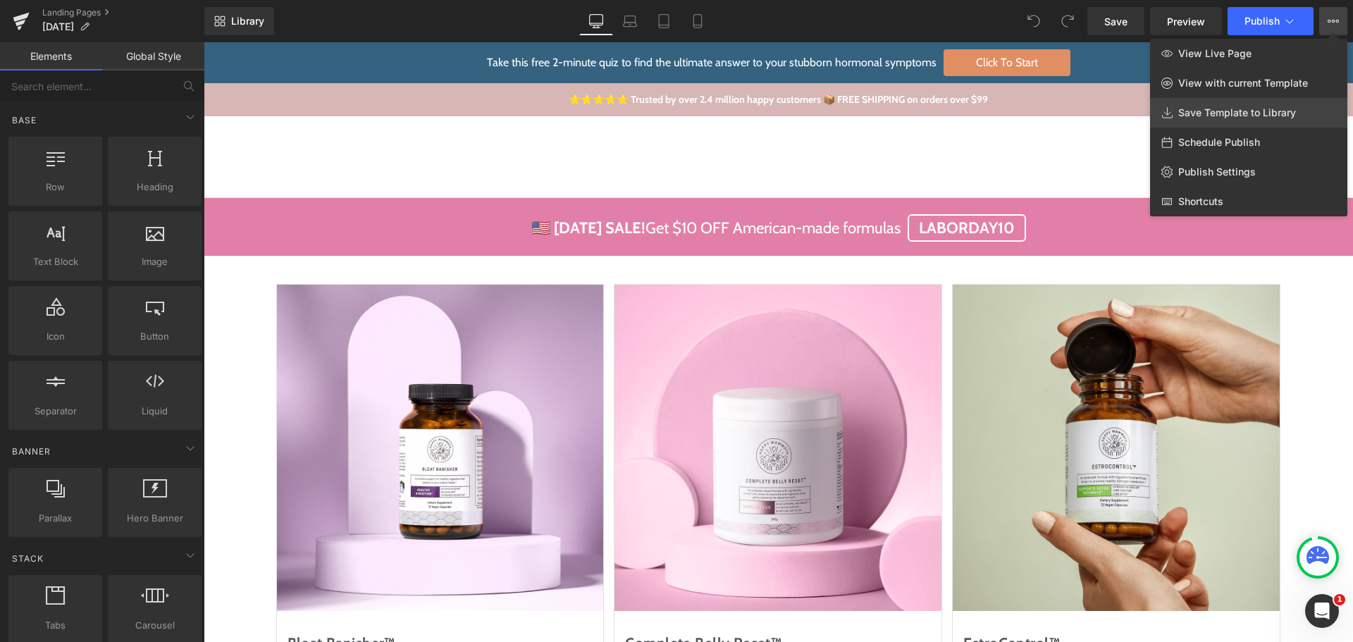
click at [1245, 123] on link "Save Template to Library" at bounding box center [1248, 113] width 197 height 30
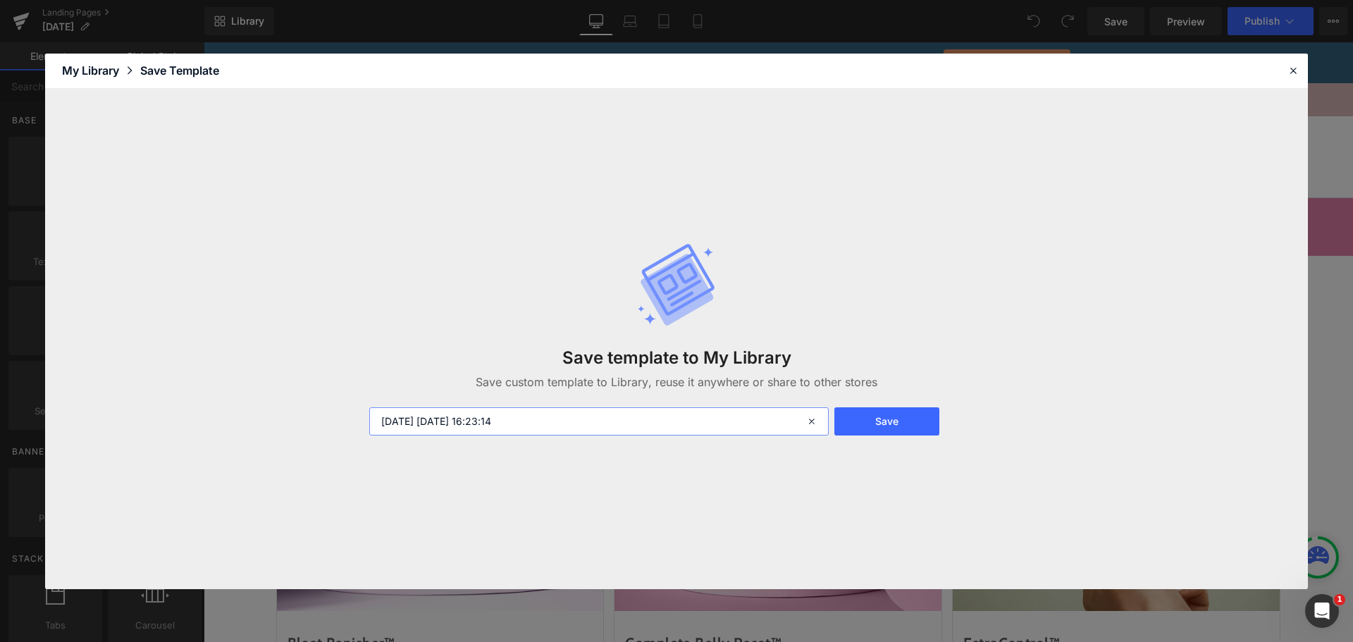
drag, startPoint x: 436, startPoint y: 421, endPoint x: 770, endPoint y: 421, distance: 334.1
click at [770, 421] on input "[DATE] [DATE] 16:23:14" at bounding box center [599, 421] width 460 height 28
type input "[DATE]"
click at [862, 419] on button "Save" at bounding box center [887, 421] width 105 height 28
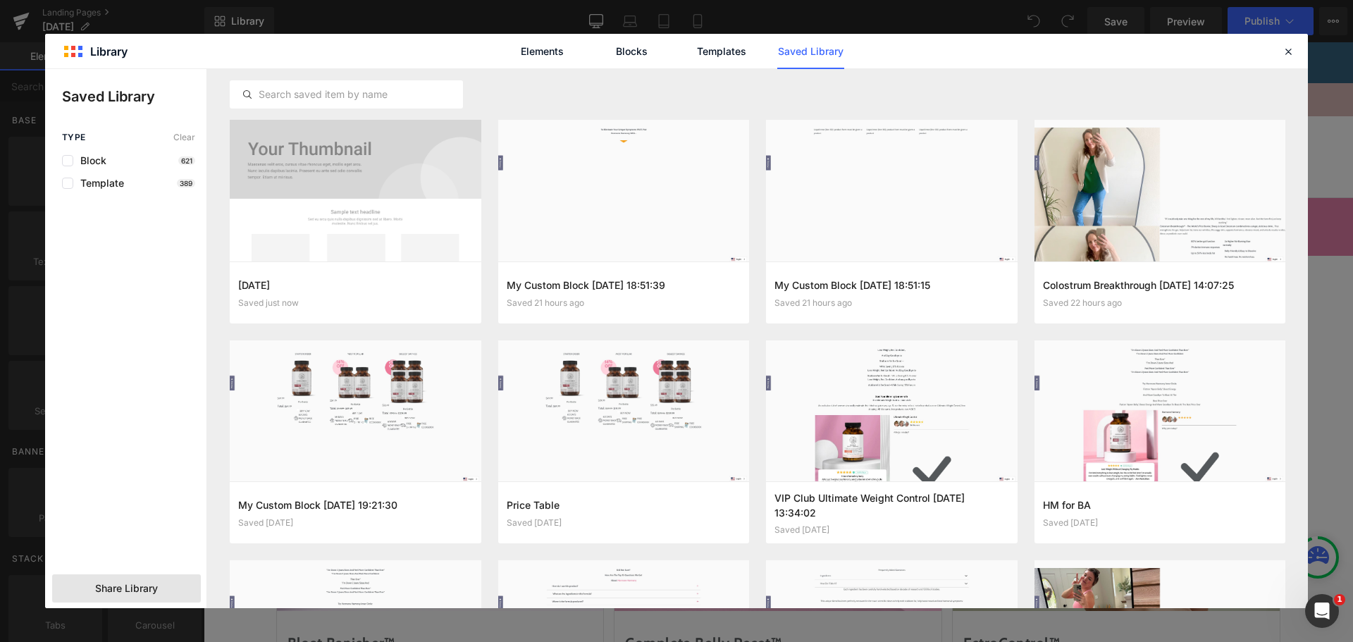
click at [139, 587] on span "Share Library" at bounding box center [126, 588] width 63 height 14
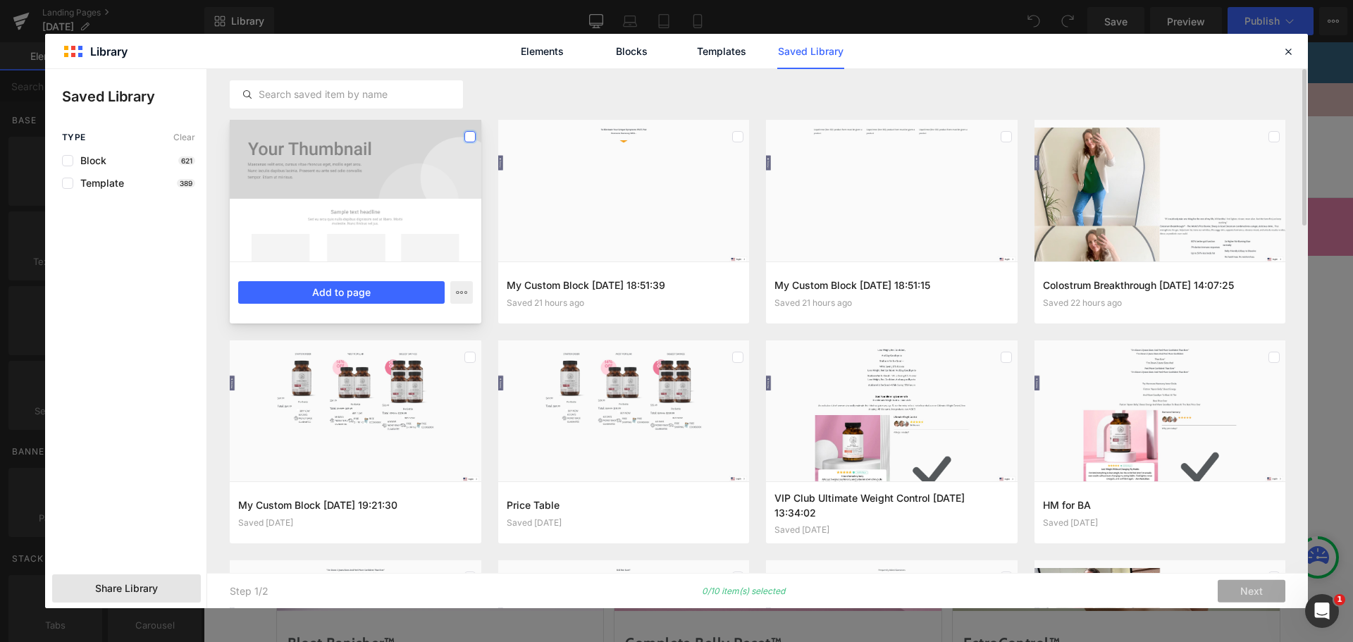
click at [472, 139] on label at bounding box center [469, 136] width 11 height 11
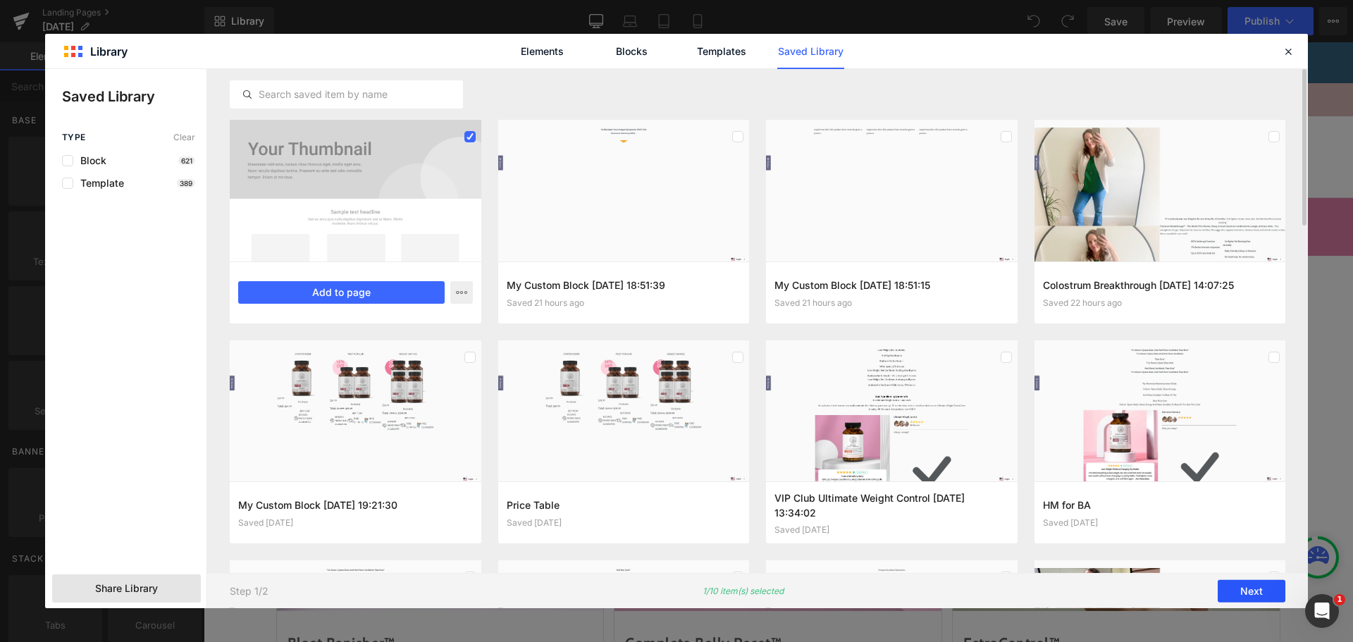
click at [1260, 596] on button "Next" at bounding box center [1252, 591] width 68 height 23
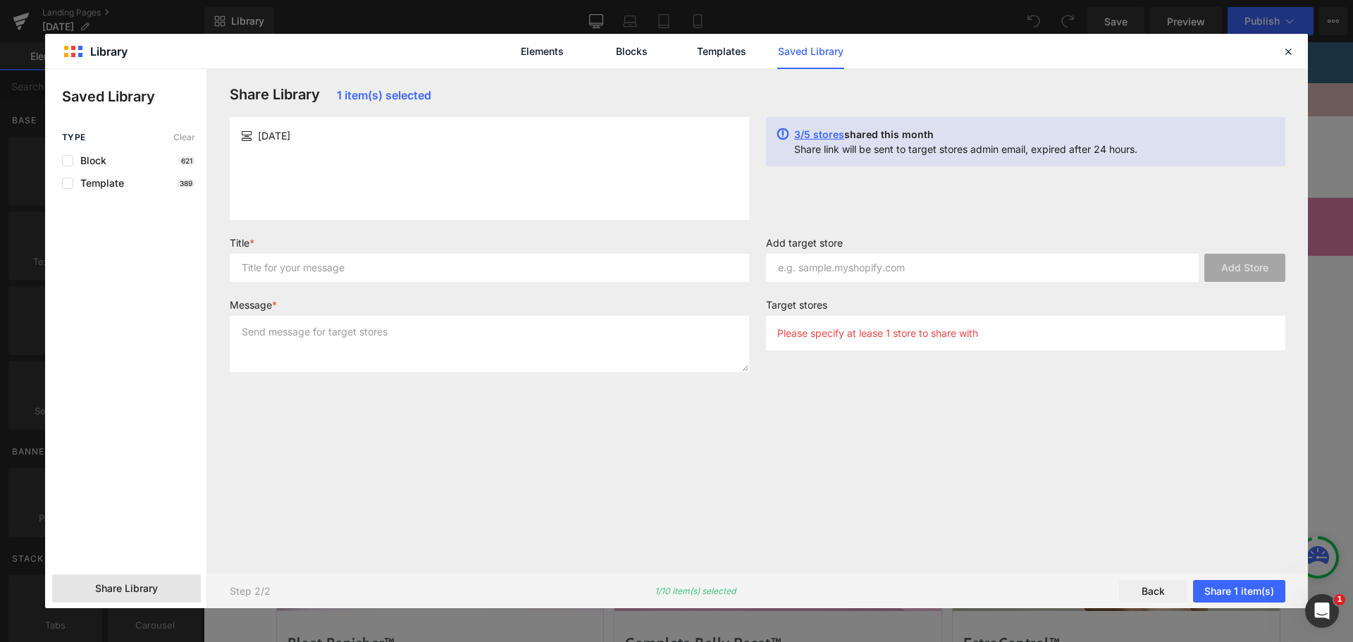
click at [314, 137] on div "[DATE]" at bounding box center [489, 135] width 497 height 15
click at [289, 133] on span "[DATE]" at bounding box center [274, 135] width 32 height 15
copy div "[DATE]"
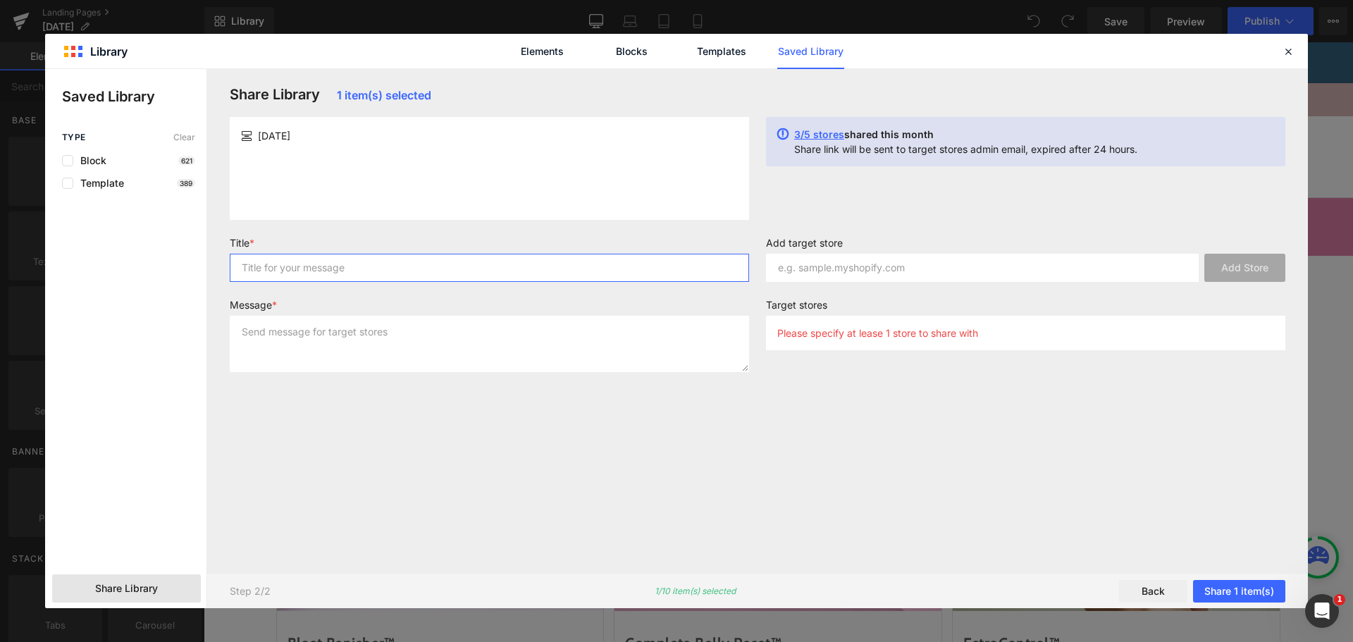
click at [305, 261] on input "text" at bounding box center [489, 268] width 519 height 28
paste input "[DATE]"
type input "[DATE]"
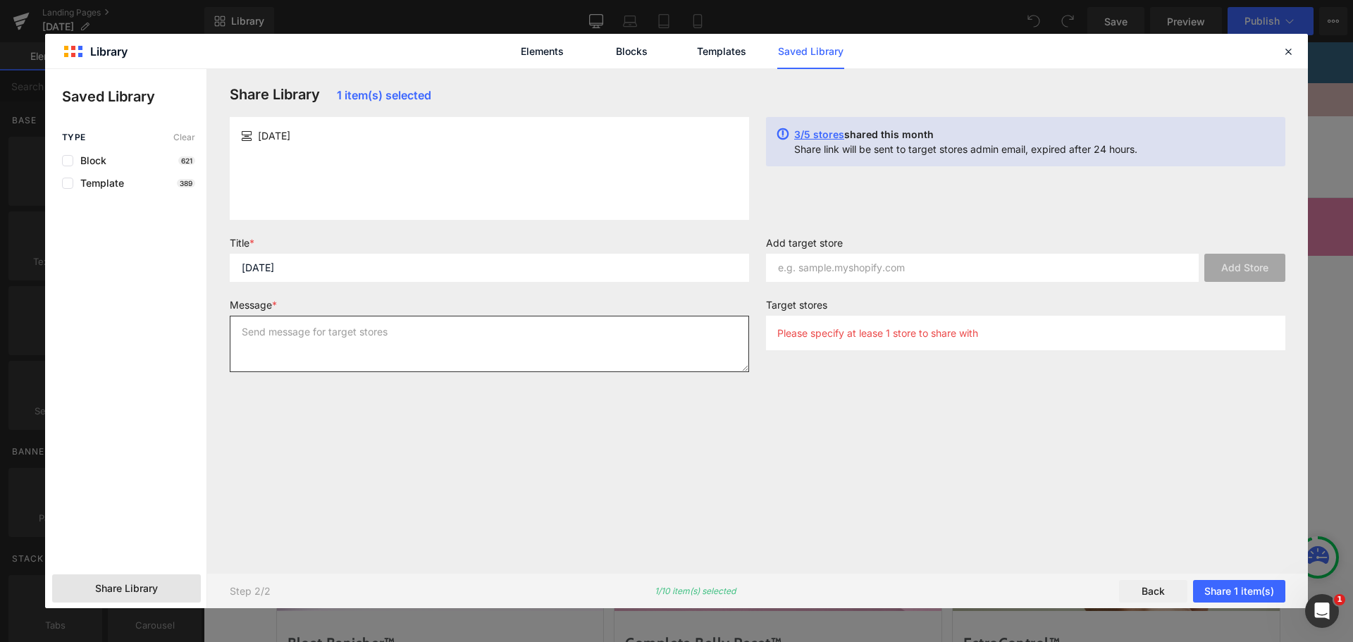
click at [297, 349] on textarea at bounding box center [489, 344] width 519 height 56
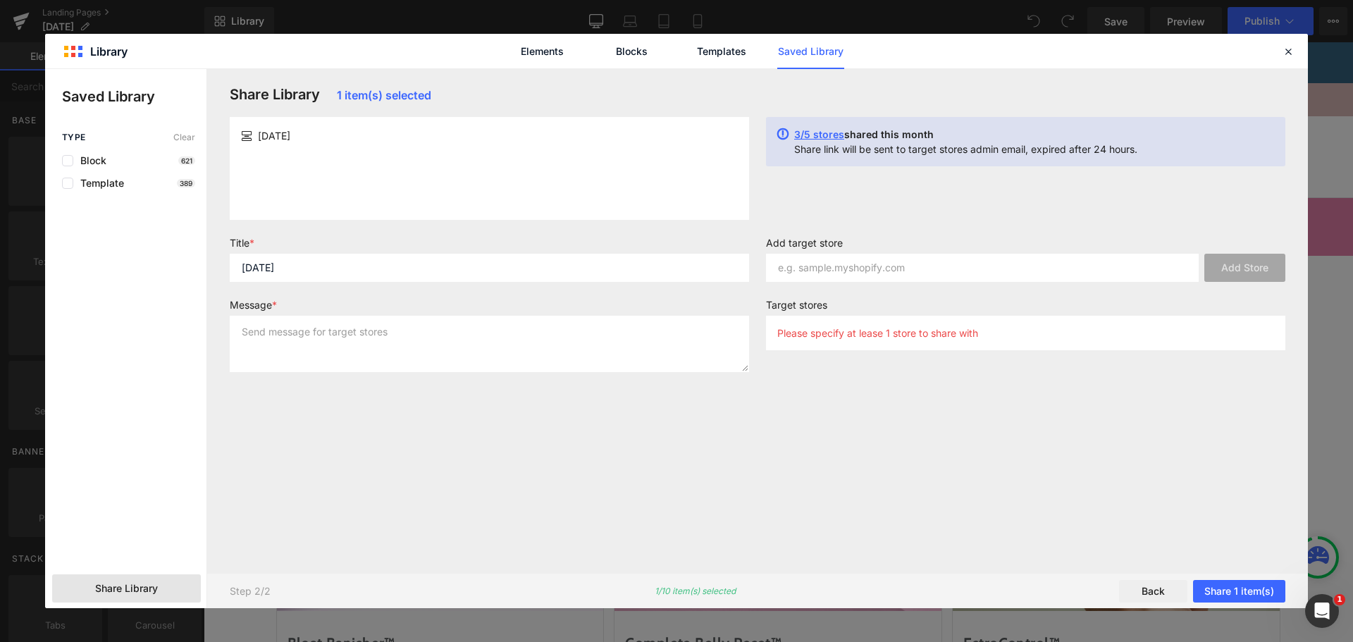
click at [285, 404] on div "Share Library 1 item(s) selected [DATE] 3/5 stores shared this month Share link…" at bounding box center [757, 321] width 1073 height 470
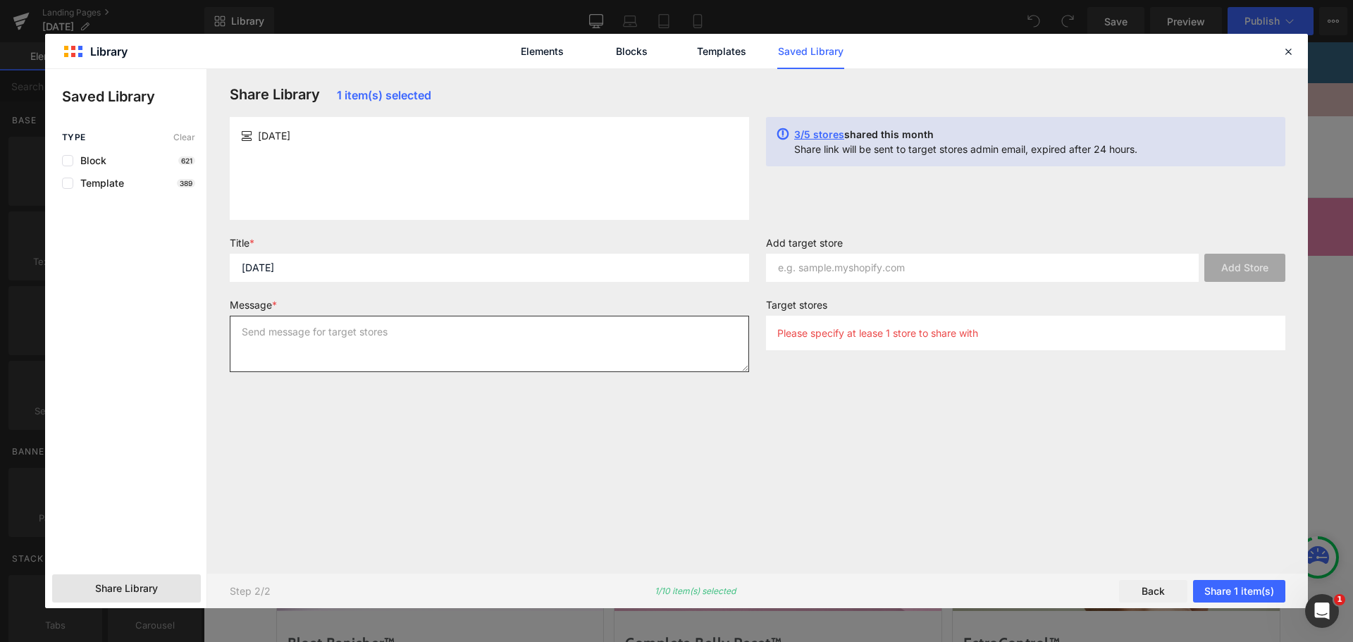
click at [321, 356] on textarea at bounding box center [489, 344] width 519 height 56
paste textarea "[DATE]"
type textarea "[DATE]"
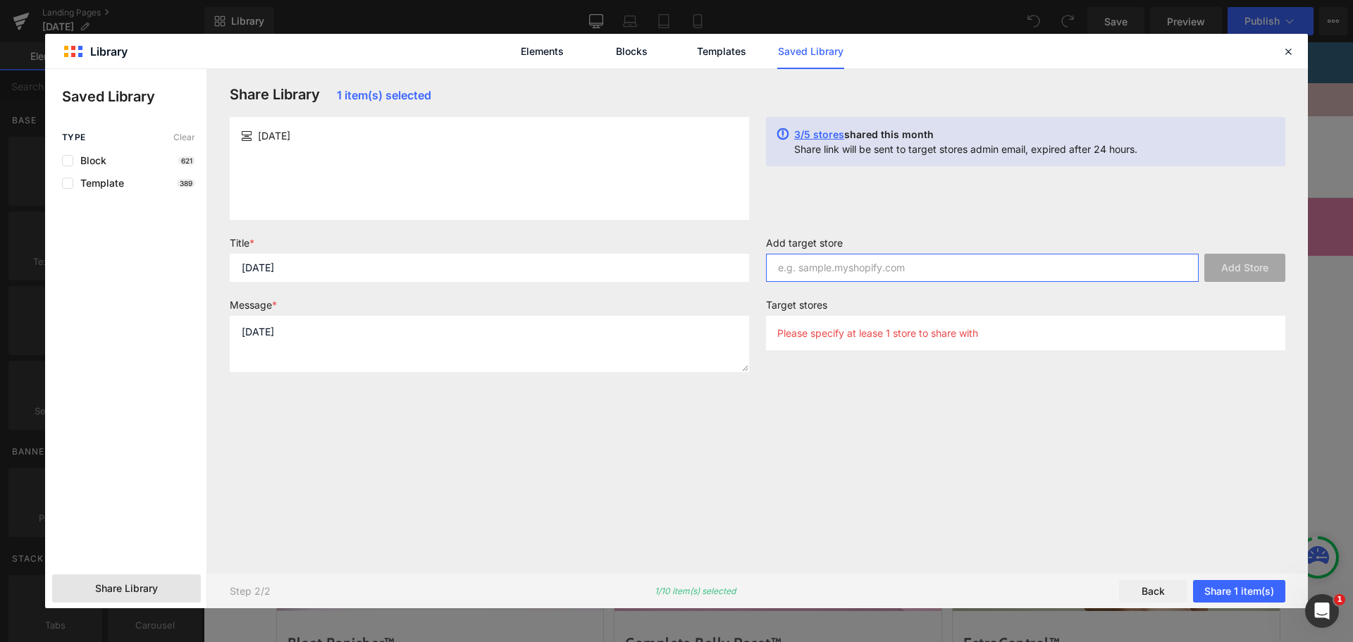
click at [851, 273] on input "text" at bounding box center [982, 268] width 433 height 28
paste input "[URL][DOMAIN_NAME]"
click at [976, 269] on input "[URL][DOMAIN_NAME]" at bounding box center [982, 268] width 433 height 28
type input "[DOMAIN_NAME]"
click at [1229, 271] on button "Add Store" at bounding box center [1245, 268] width 81 height 28
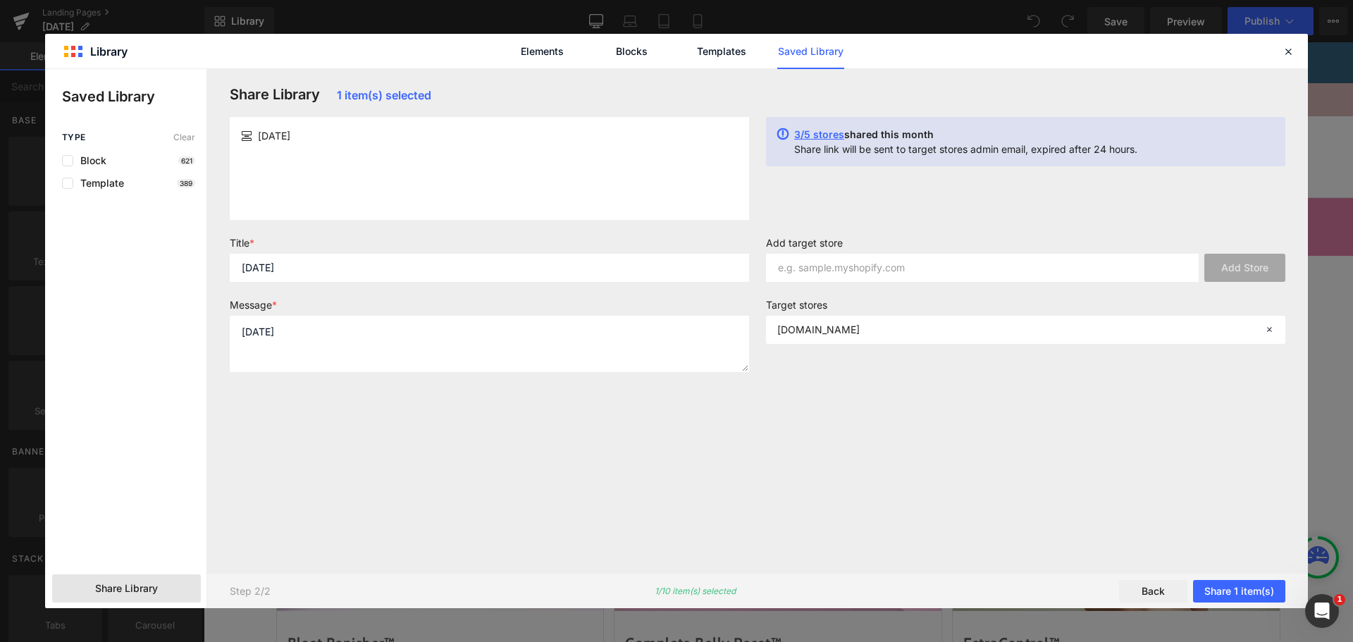
click at [1028, 231] on div "Share Library 1 item(s) selected [DATE] 3/5 stores shared this month Share link…" at bounding box center [757, 321] width 1073 height 470
click at [1002, 480] on div "Share Library 1 item(s) selected [DATE] 3/5 stores shared this month Share link…" at bounding box center [757, 321] width 1073 height 470
click at [1217, 586] on button "Share 1 item(s)" at bounding box center [1239, 591] width 92 height 23
